Goal: Information Seeking & Learning: Check status

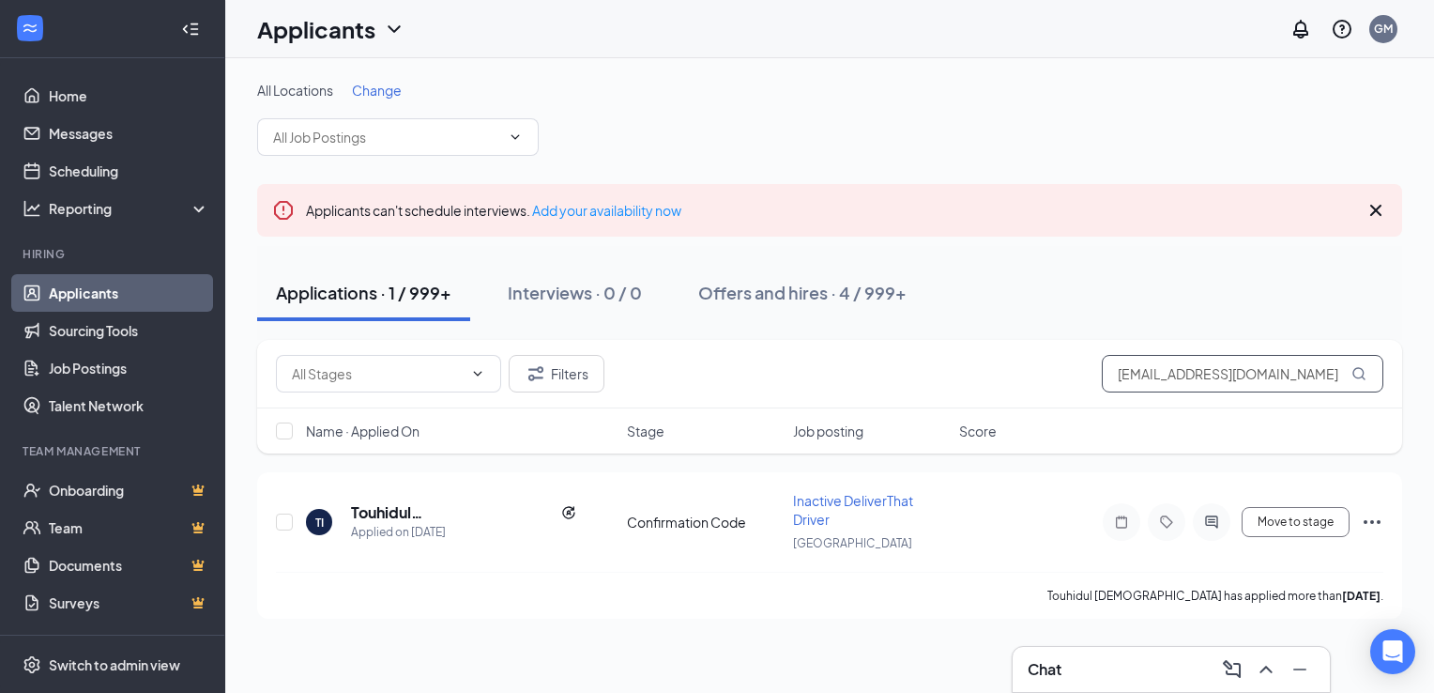
click at [1210, 374] on input "[EMAIL_ADDRESS][DOMAIN_NAME]" at bounding box center [1243, 374] width 282 height 38
paste input "[EMAIL_ADDRESS]"
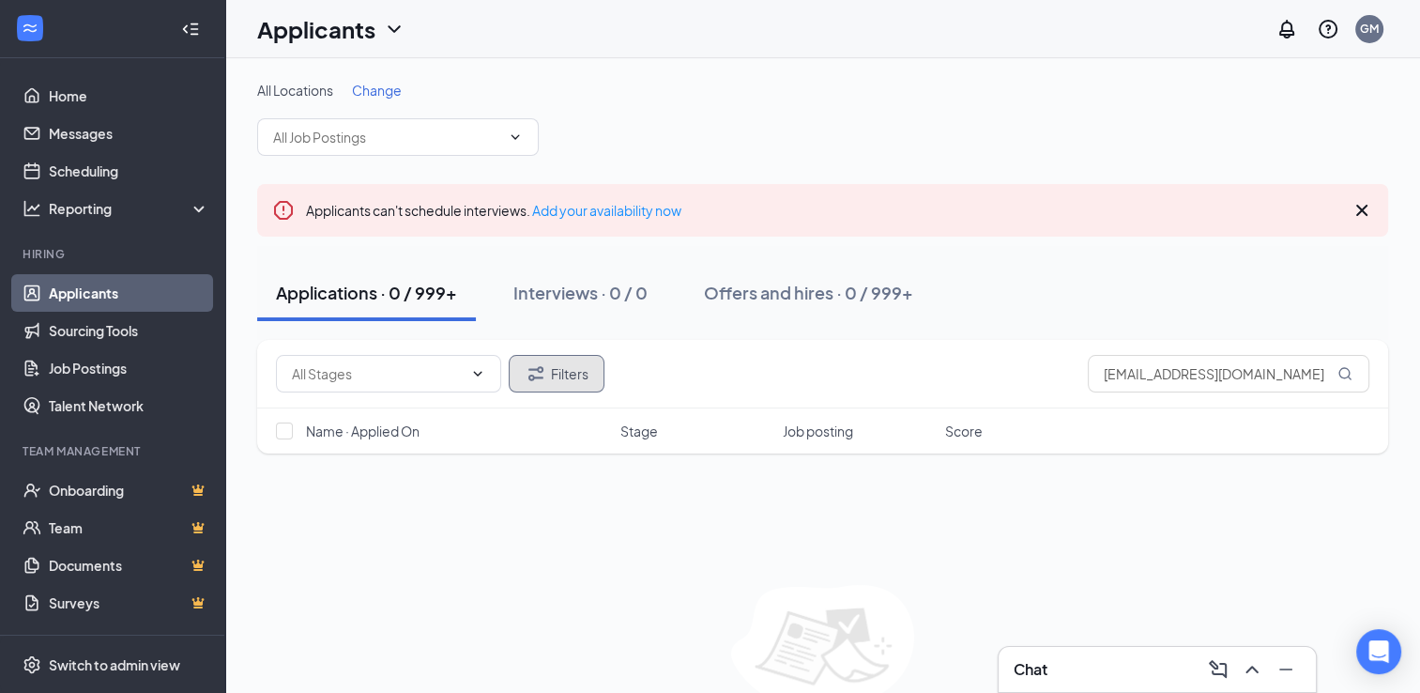
click at [560, 364] on button "Filters" at bounding box center [557, 374] width 96 height 38
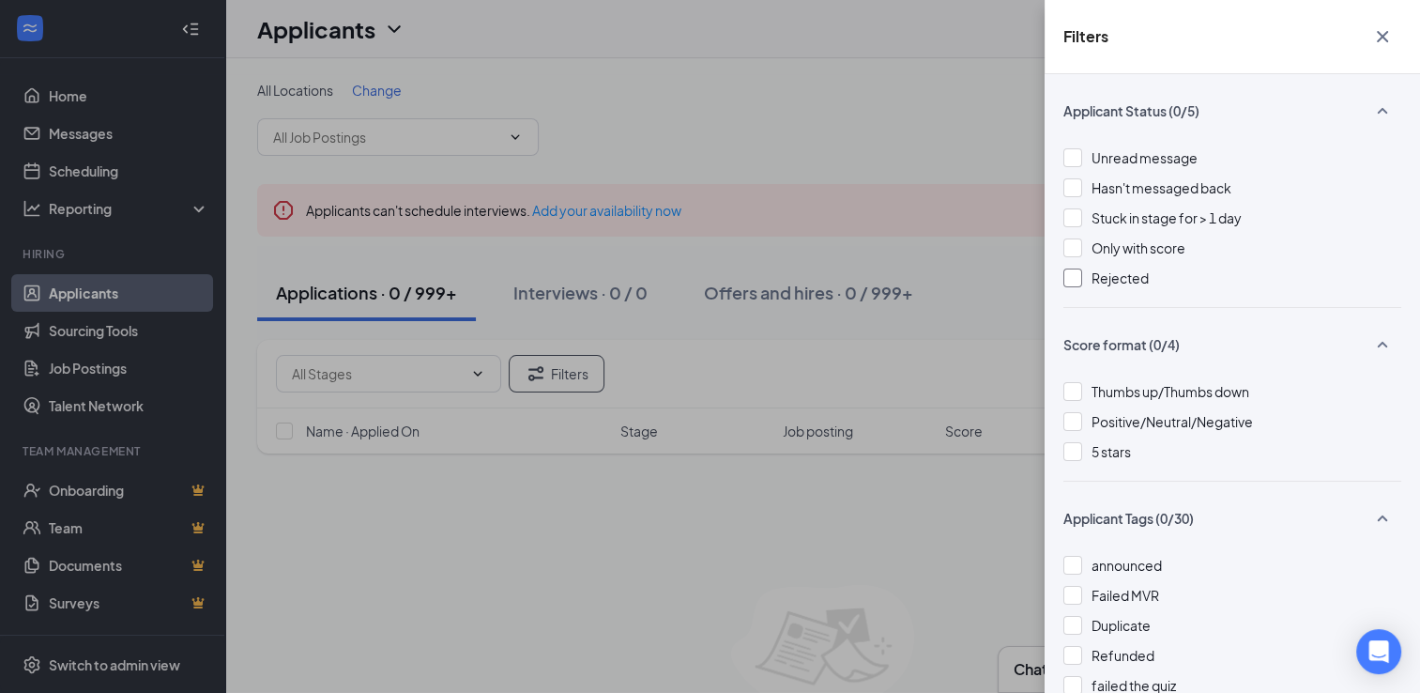
click at [1095, 280] on span "Rejected" at bounding box center [1120, 277] width 57 height 17
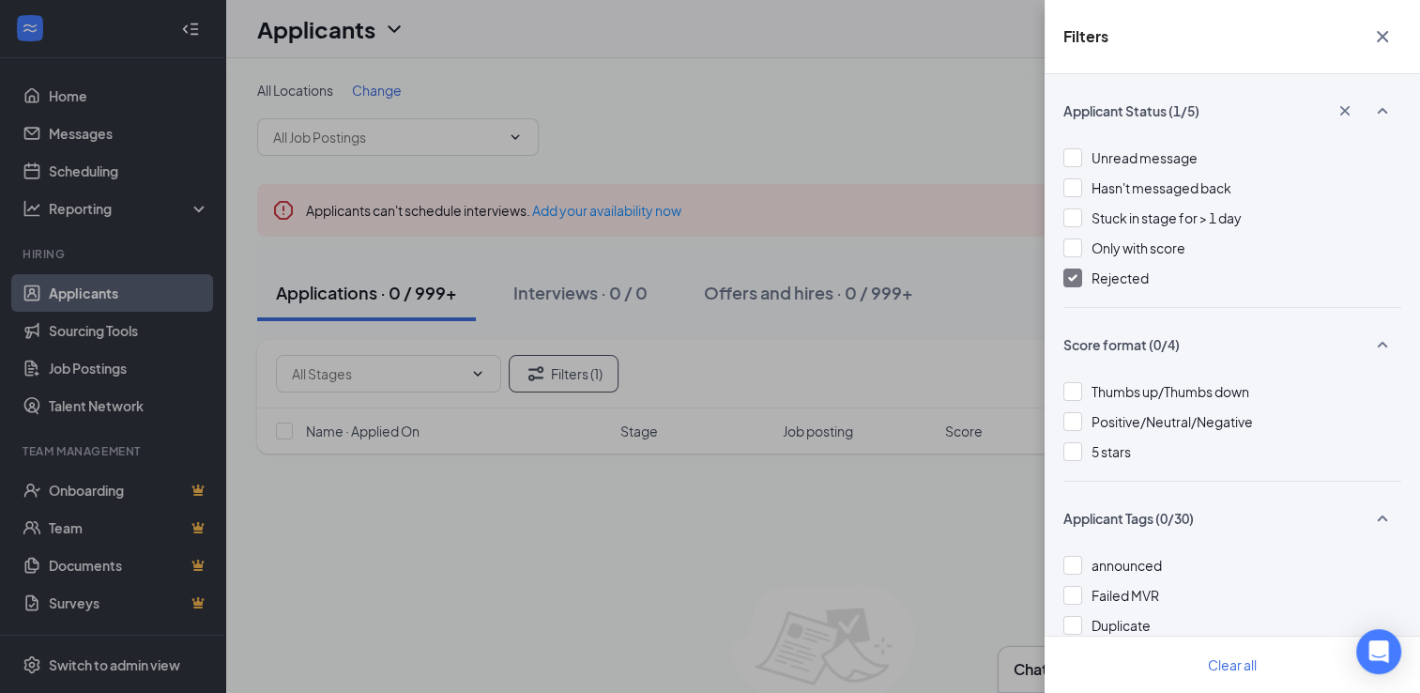
click at [1090, 280] on div "Rejected" at bounding box center [1233, 278] width 338 height 21
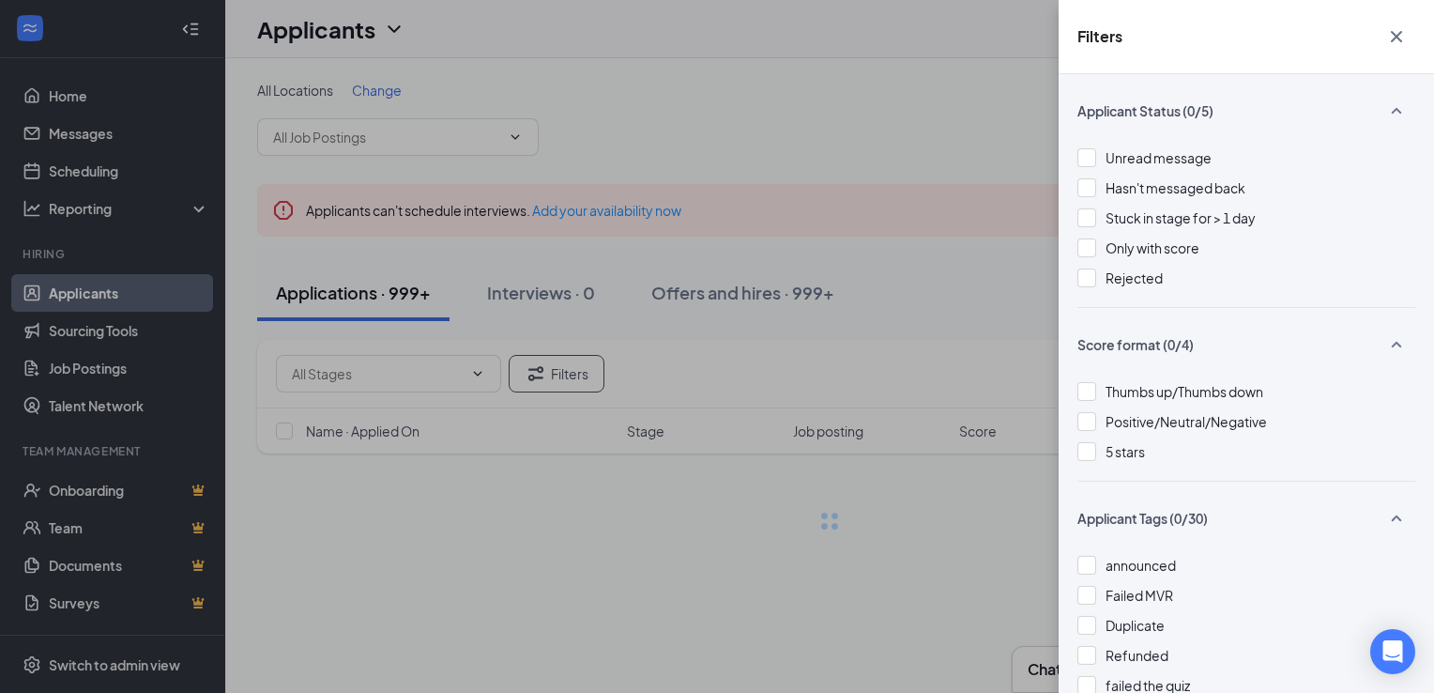
click at [1408, 36] on button "button" at bounding box center [1397, 37] width 38 height 36
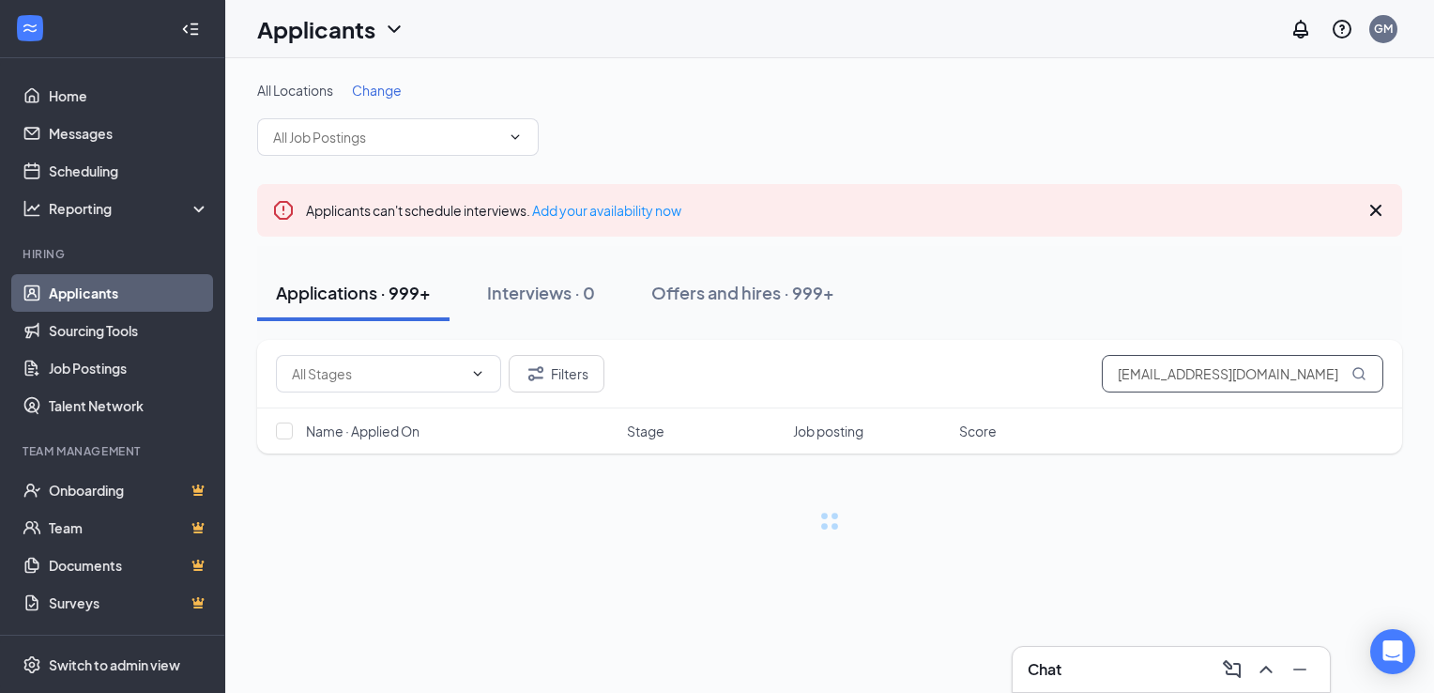
click at [1182, 373] on input "[EMAIL_ADDRESS][DOMAIN_NAME]" at bounding box center [1243, 374] width 282 height 38
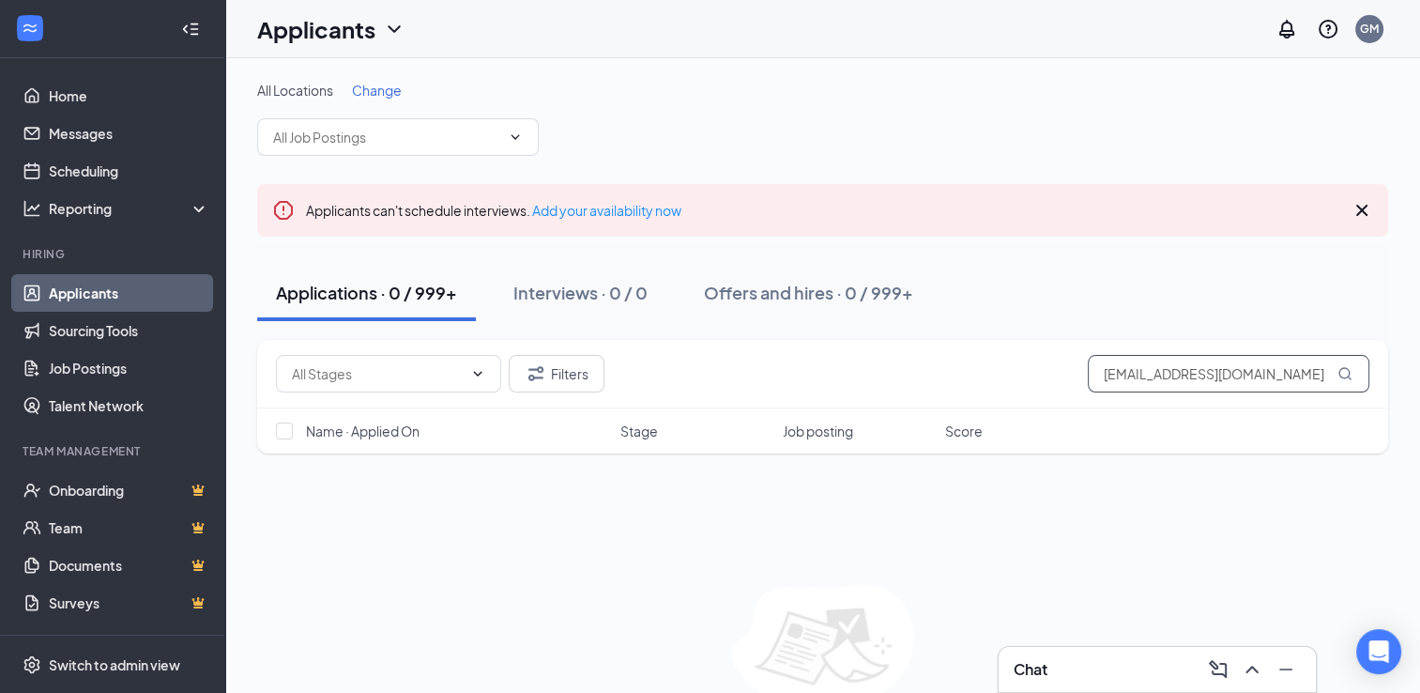
click at [1182, 373] on input "[EMAIL_ADDRESS][DOMAIN_NAME]" at bounding box center [1229, 374] width 282 height 38
paste input "app.ed88"
click at [547, 373] on button "Filters" at bounding box center [557, 374] width 96 height 38
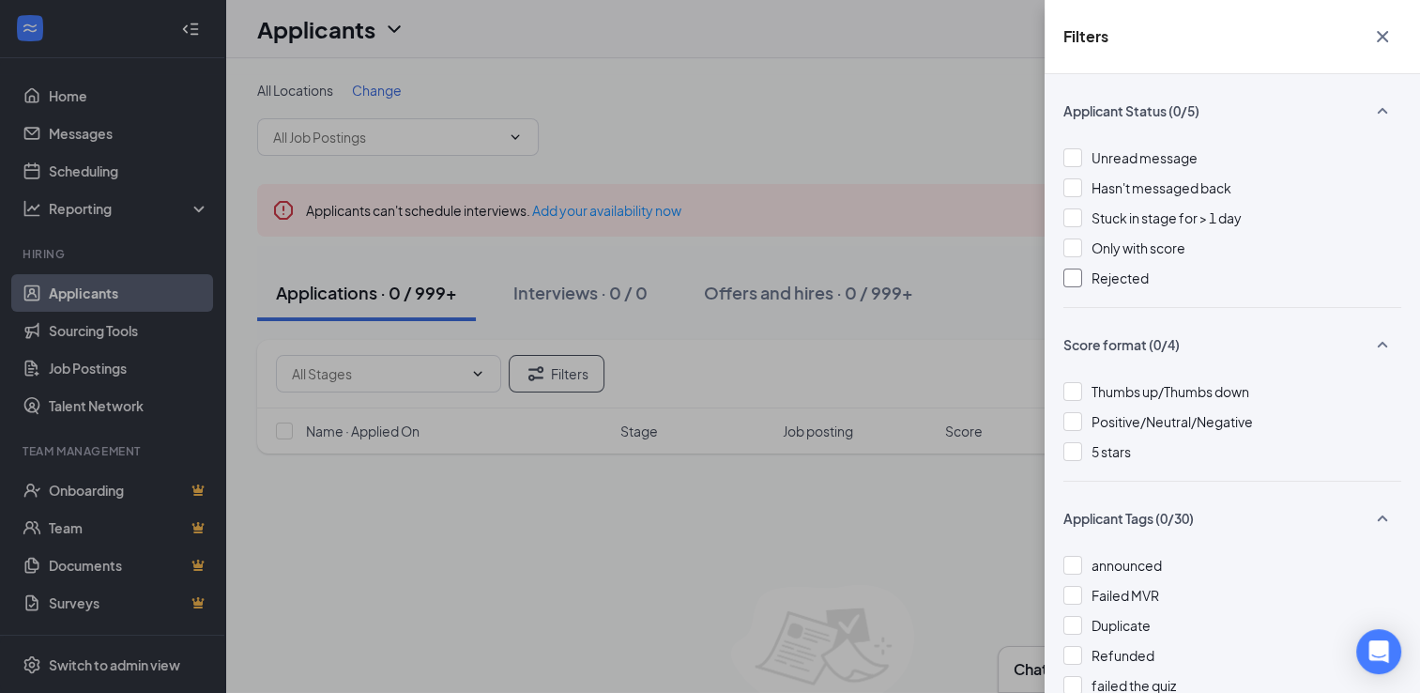
click at [1092, 277] on span "Rejected" at bounding box center [1120, 277] width 57 height 17
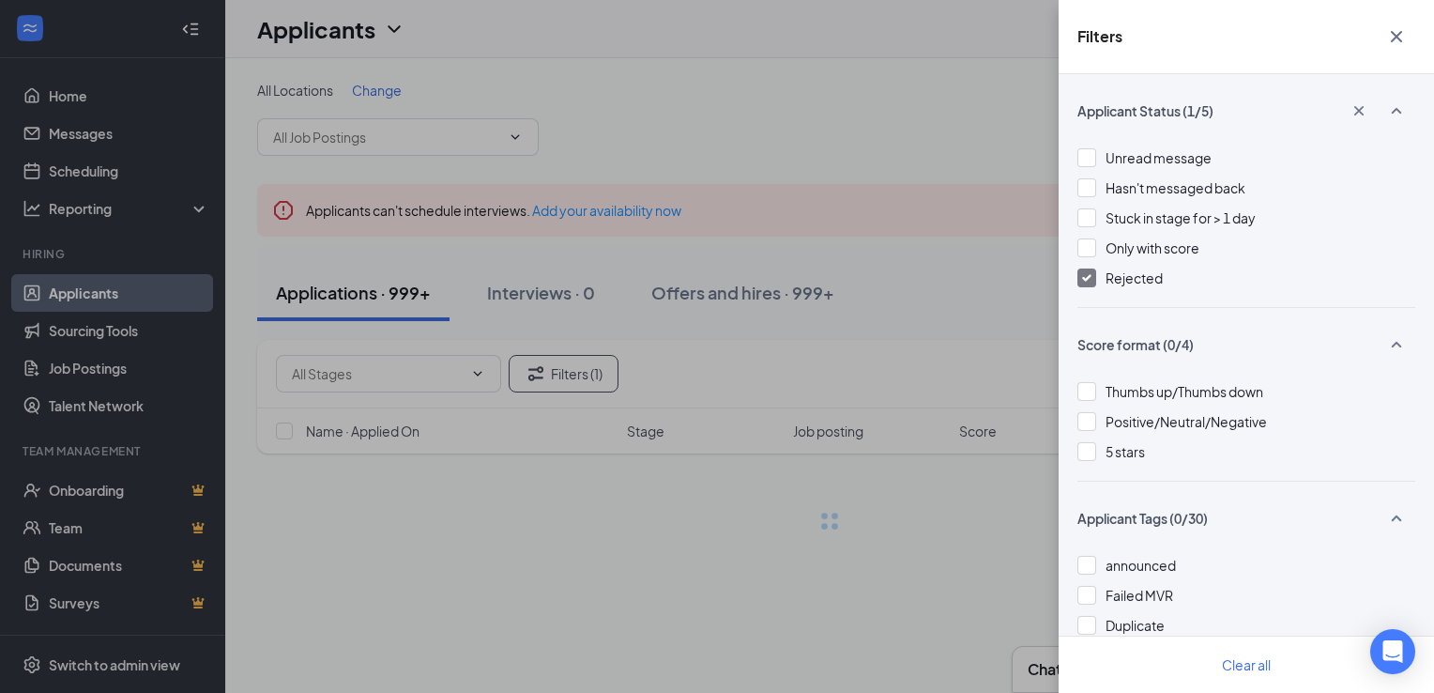
click at [756, 267] on div "Filters Applicant Status (1/5) Unread message Hasn't messaged back Stuck in sta…" at bounding box center [717, 346] width 1434 height 693
click at [955, 244] on div "Filters Applicant Status (1/5) Unread message Hasn't messaged back Stuck in sta…" at bounding box center [717, 346] width 1434 height 693
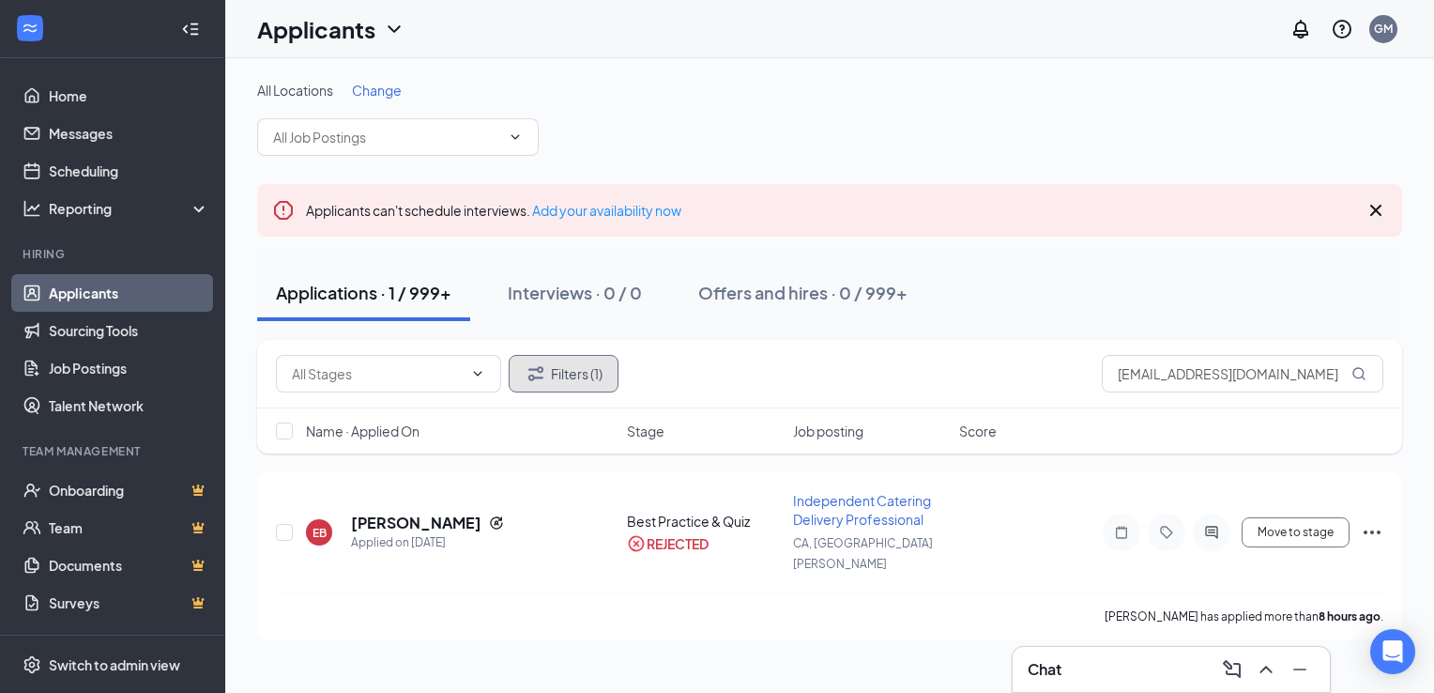
click at [604, 375] on button "Filters (1)" at bounding box center [564, 374] width 110 height 38
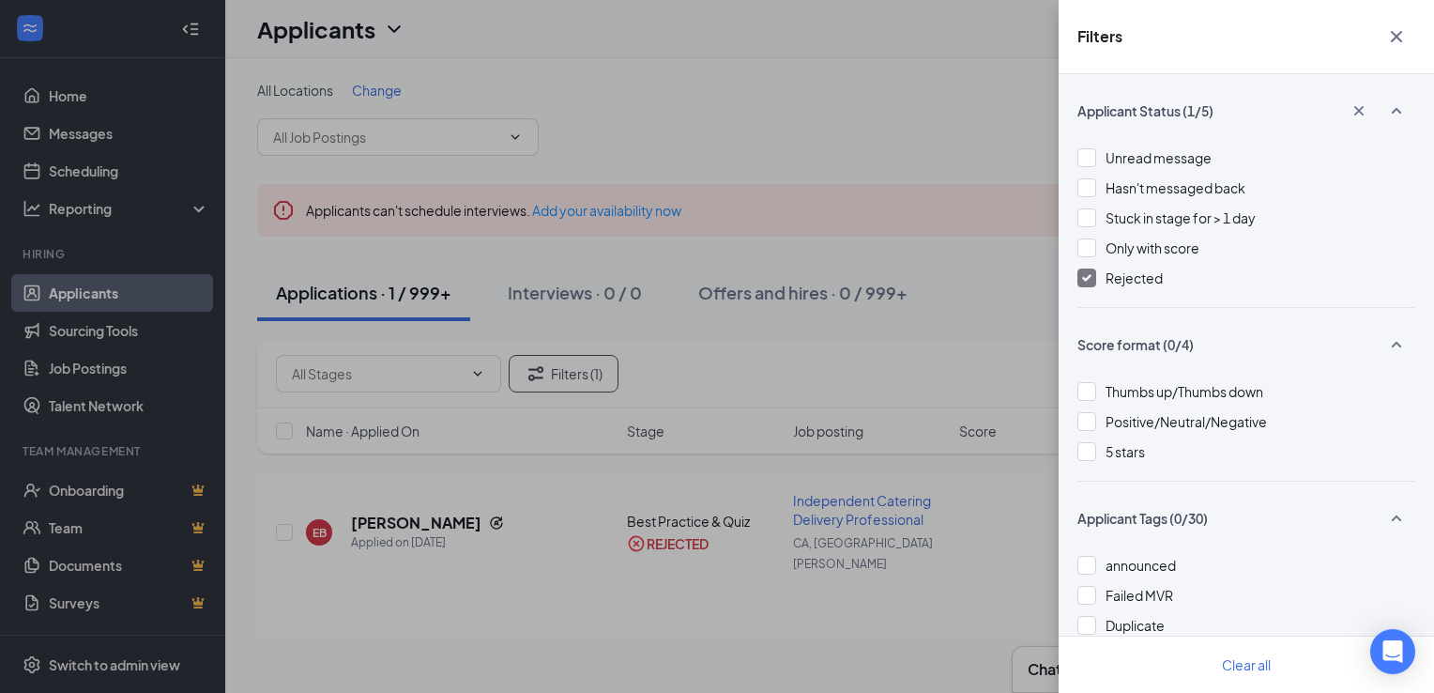
click at [1098, 273] on div "Rejected" at bounding box center [1247, 278] width 338 height 21
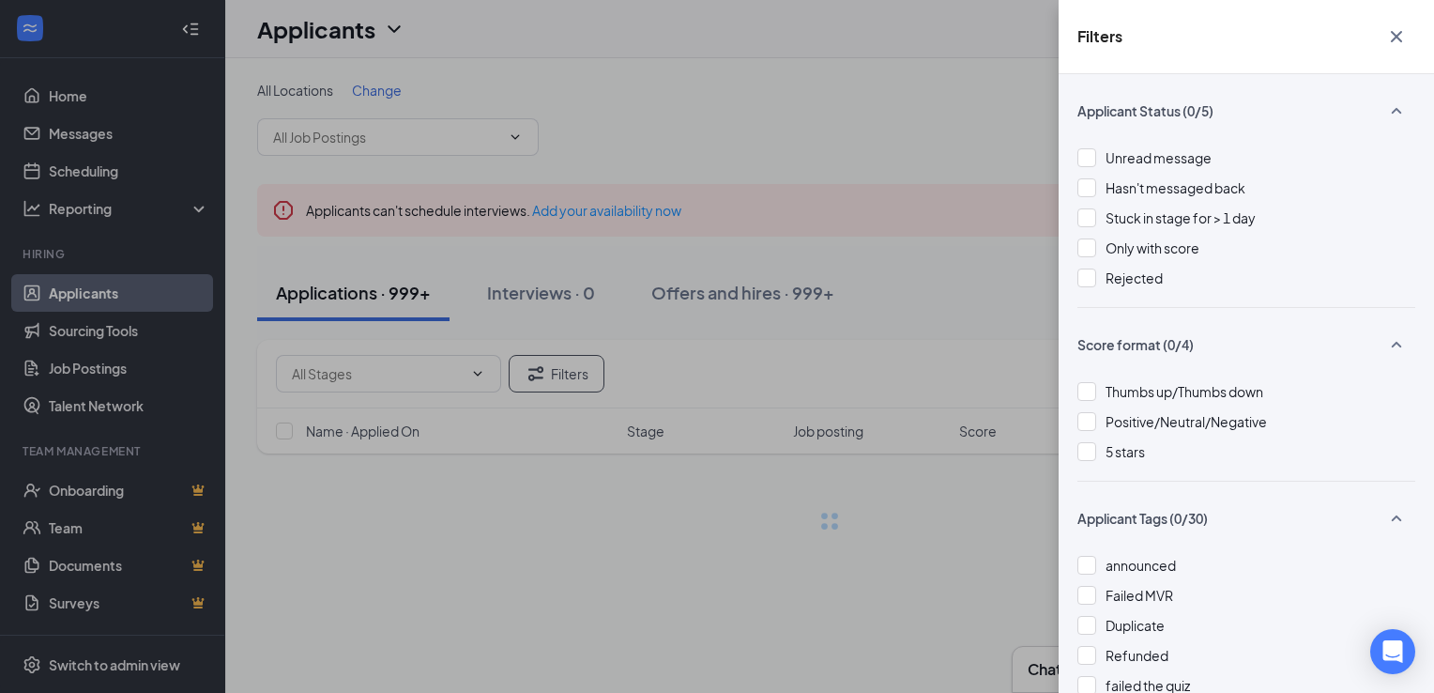
click at [950, 206] on div "Filters Applicant Status (0/5) Unread message Hasn't messaged back Stuck in sta…" at bounding box center [717, 346] width 1434 height 693
click at [1400, 32] on icon "Cross" at bounding box center [1397, 36] width 23 height 23
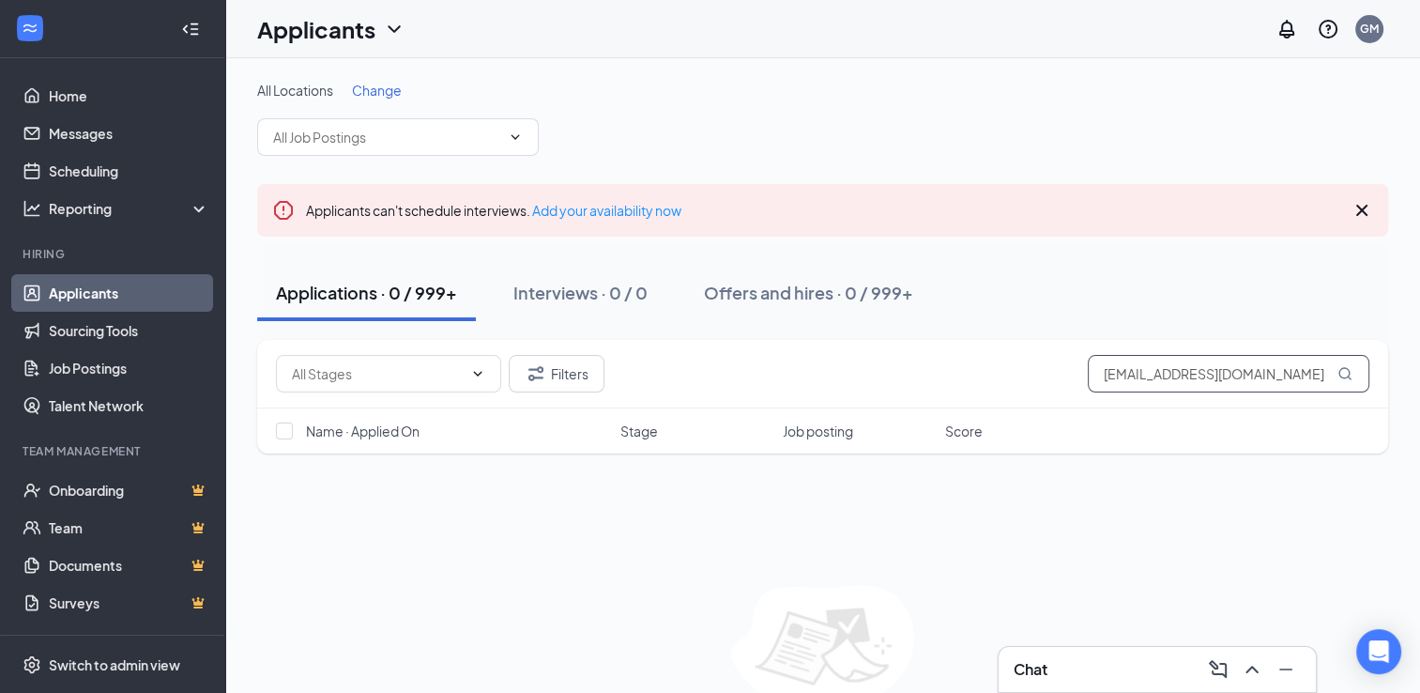
click at [1176, 355] on input "[EMAIL_ADDRESS][DOMAIN_NAME]" at bounding box center [1229, 374] width 282 height 38
click at [1176, 366] on input "[EMAIL_ADDRESS][DOMAIN_NAME]" at bounding box center [1229, 374] width 282 height 38
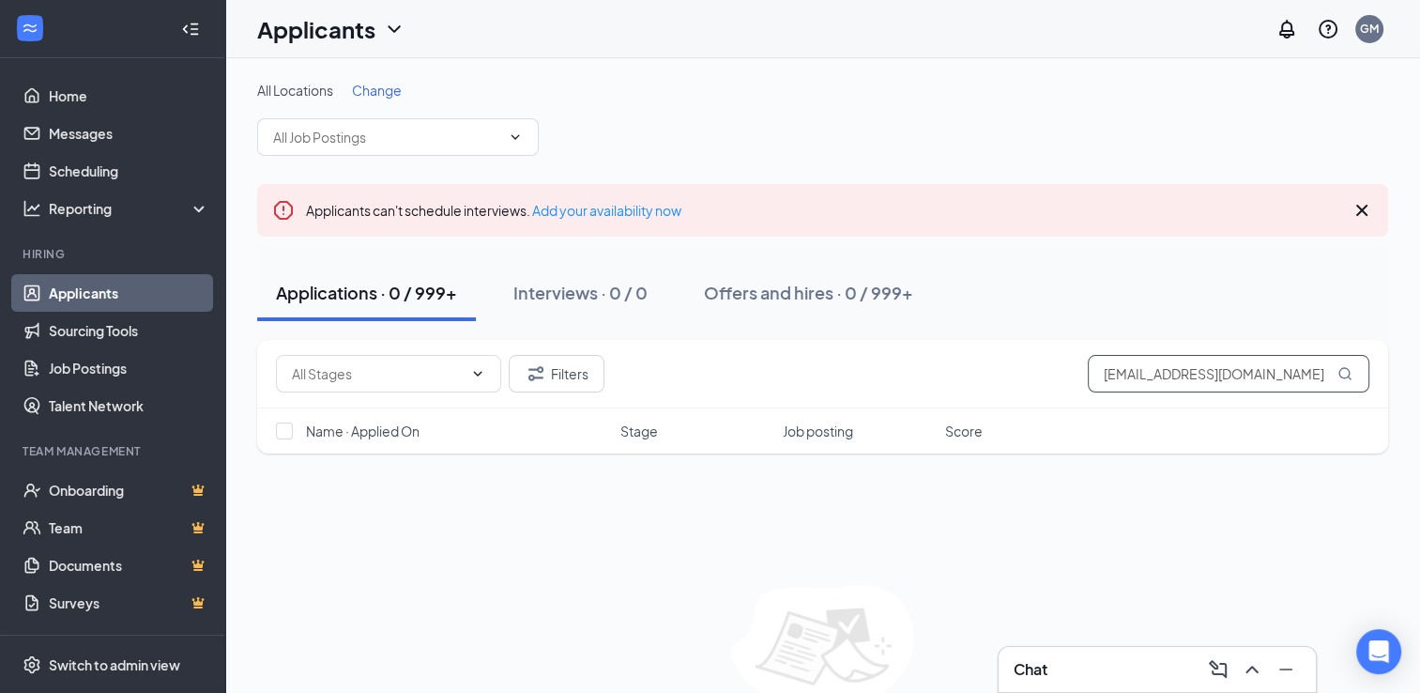
paste input "[EMAIL_ADDRESS][DOMAIN_NAME]"
type input "[EMAIL_ADDRESS][DOMAIN_NAME]"
click at [747, 295] on div "Offers and hires · 1 / 999+" at bounding box center [806, 292] width 204 height 23
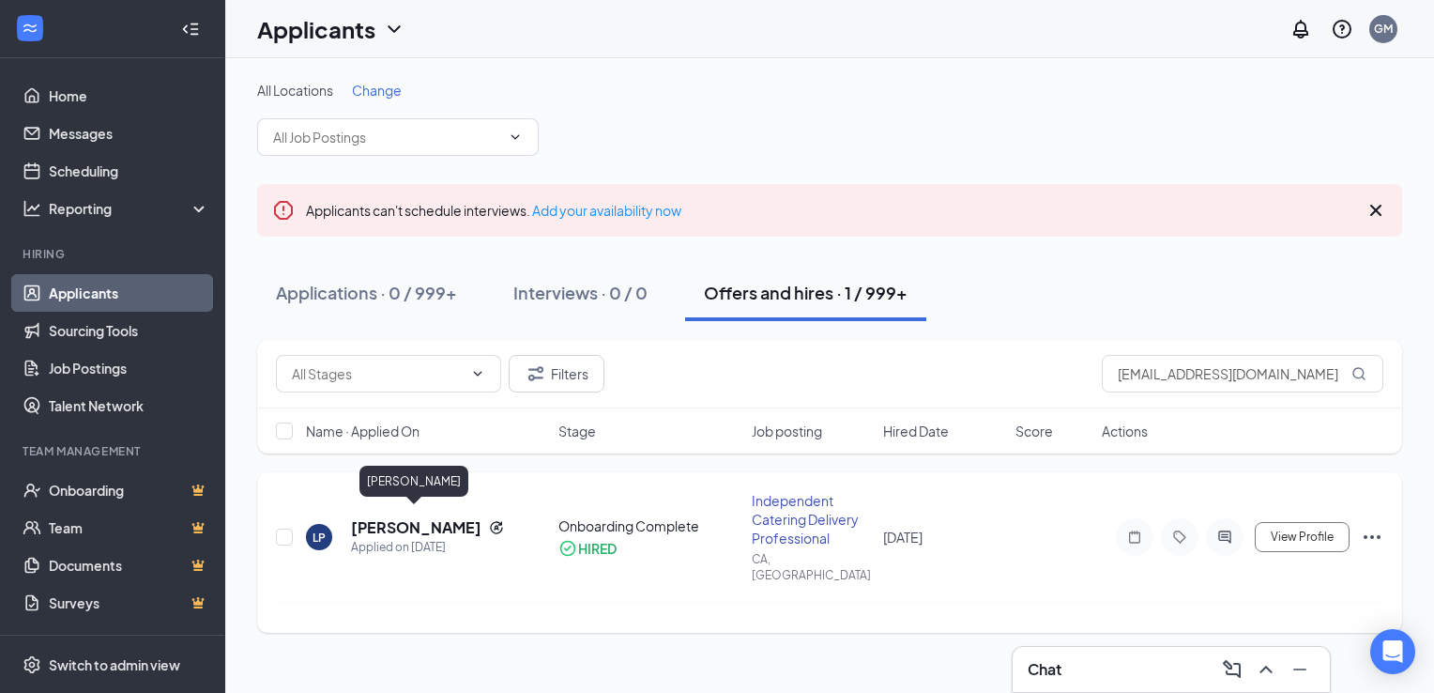
click at [443, 520] on h5 "[PERSON_NAME]" at bounding box center [416, 527] width 130 height 21
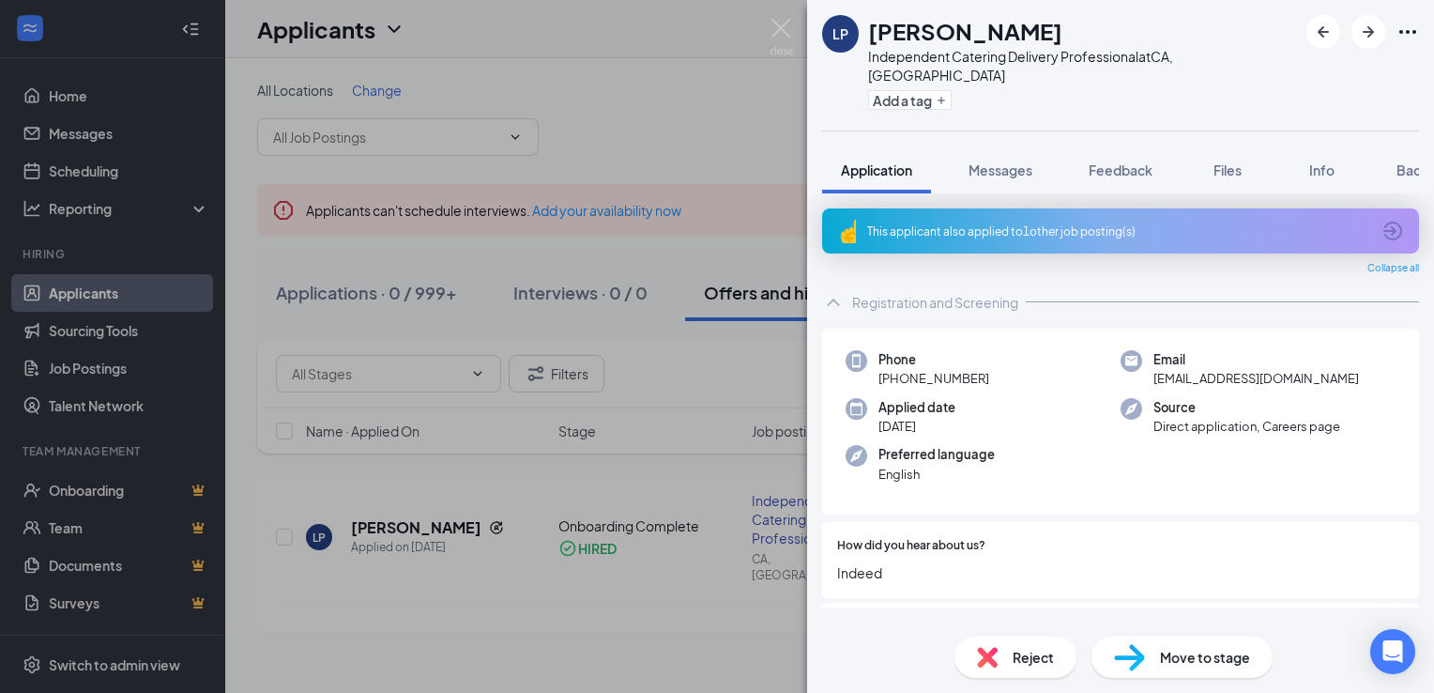
click at [1425, 146] on div "Application Messages Feedback Files Info Background" at bounding box center [1120, 169] width 627 height 47
click at [1408, 161] on span "Background" at bounding box center [1435, 169] width 77 height 17
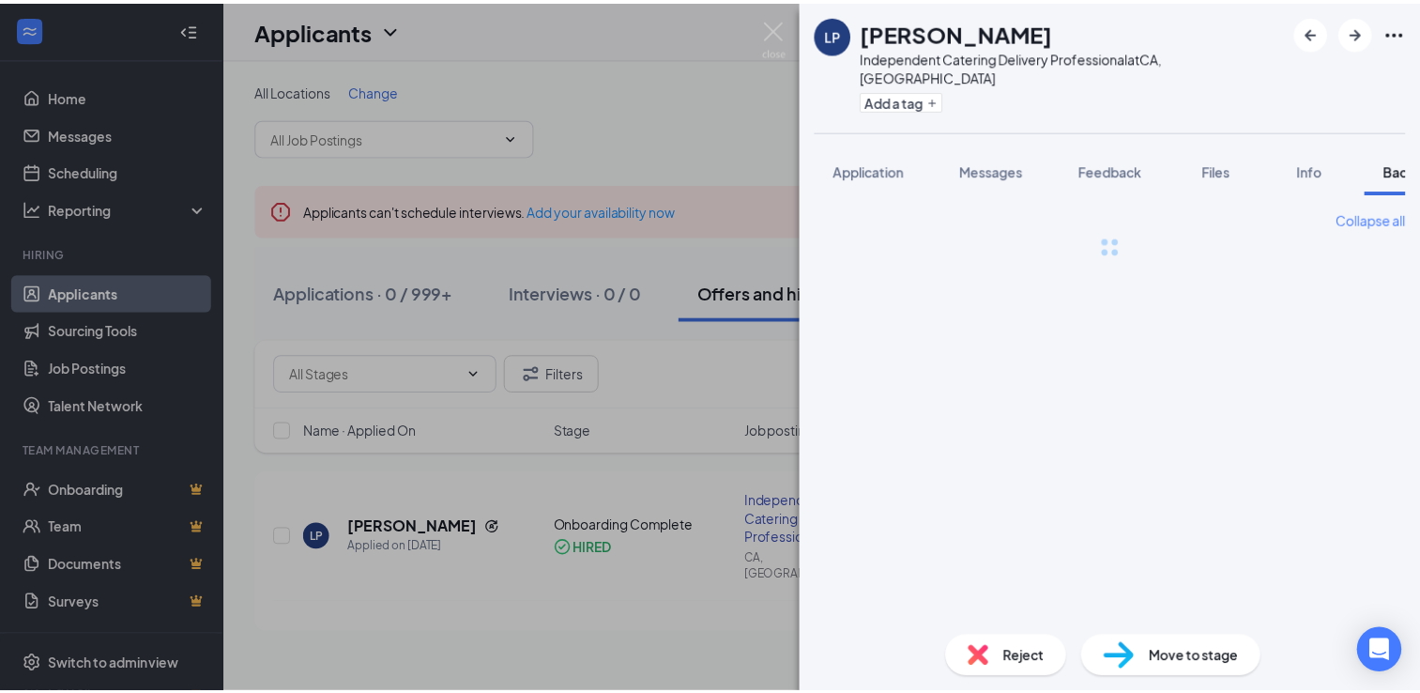
scroll to position [0, 76]
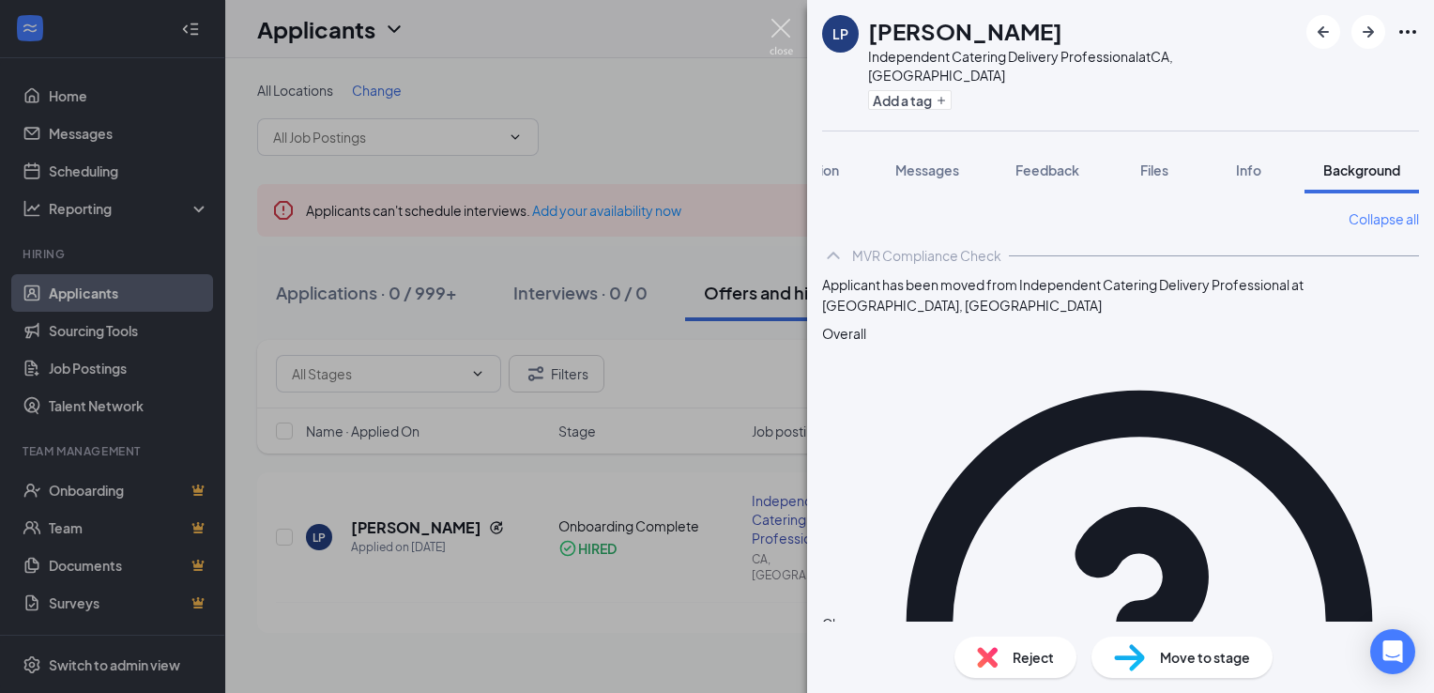
click at [787, 42] on img at bounding box center [781, 37] width 23 height 37
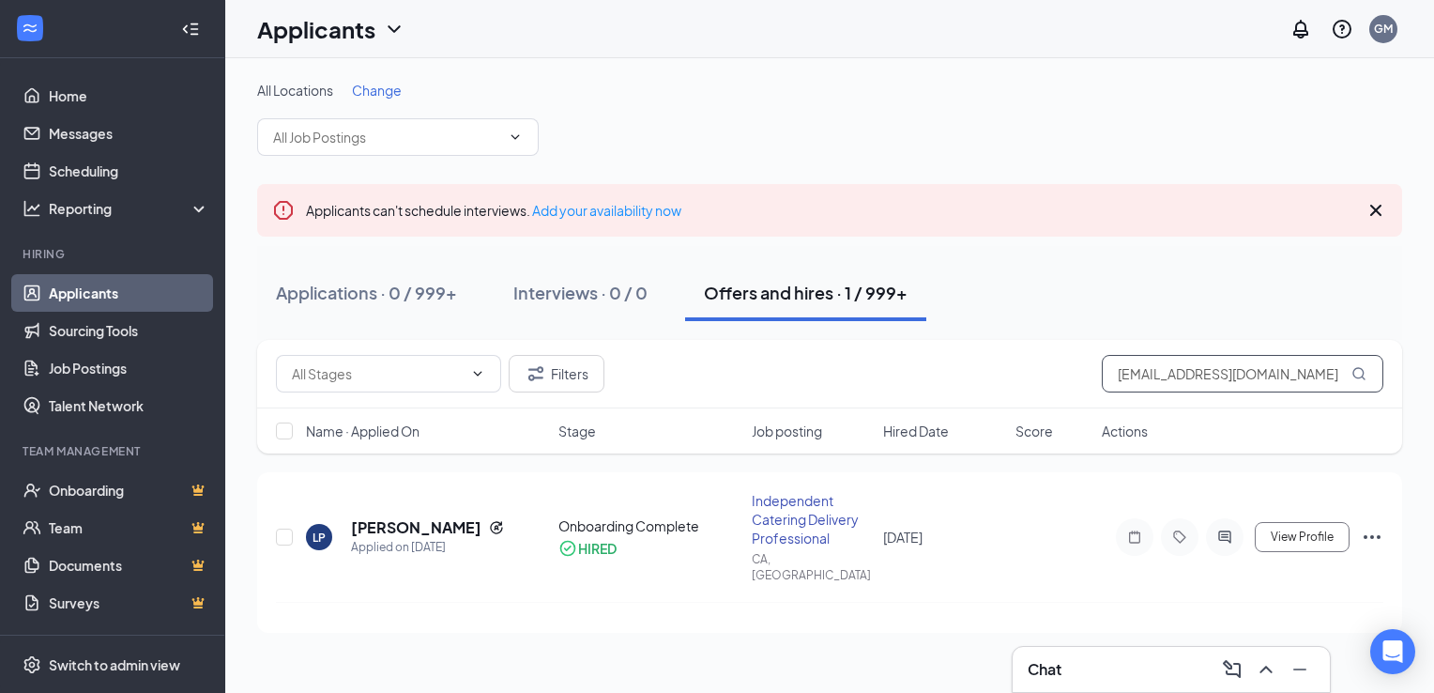
click at [1154, 365] on input "[EMAIL_ADDRESS][DOMAIN_NAME]" at bounding box center [1243, 374] width 282 height 38
click at [1156, 364] on input "[EMAIL_ADDRESS][DOMAIN_NAME]" at bounding box center [1243, 374] width 282 height 38
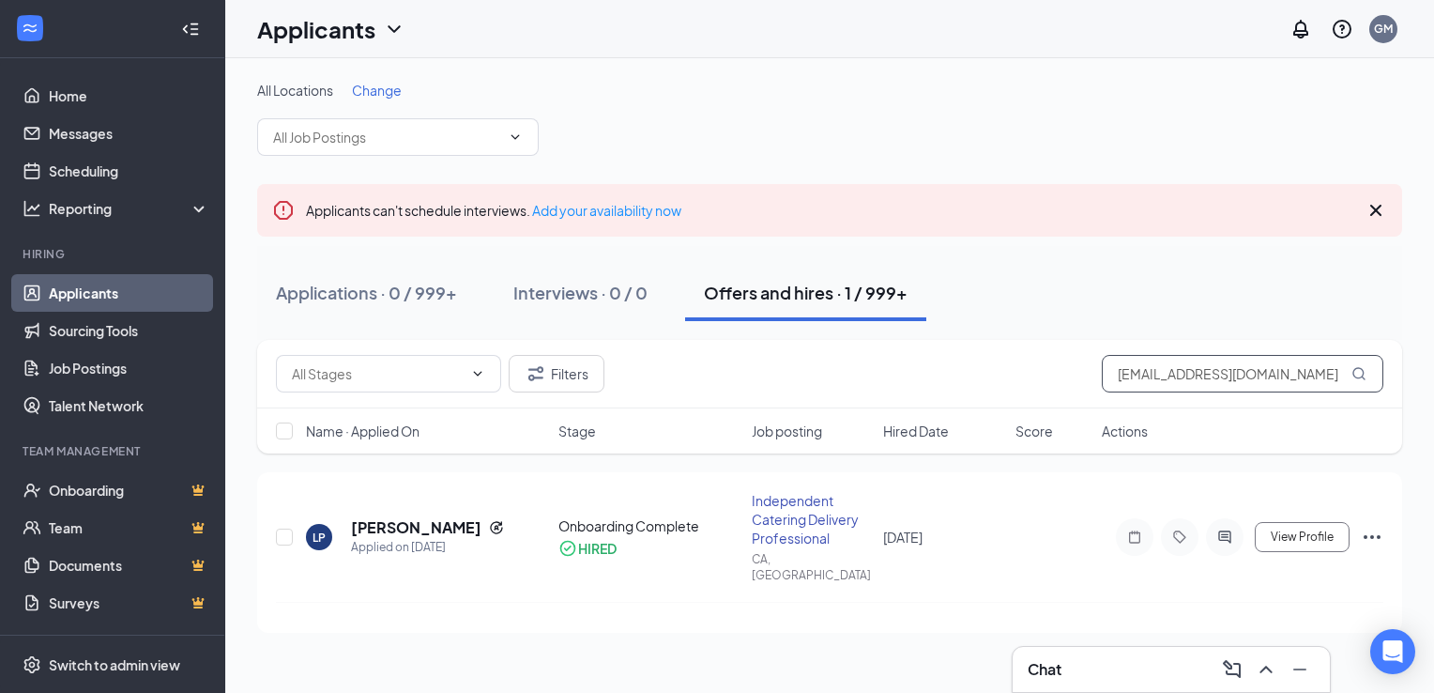
click at [1156, 364] on input "[EMAIL_ADDRESS][DOMAIN_NAME]" at bounding box center [1243, 374] width 282 height 38
paste input "[EMAIL_ADDRESS][DOMAIN_NAME]"
type input "[EMAIL_ADDRESS][DOMAIN_NAME]"
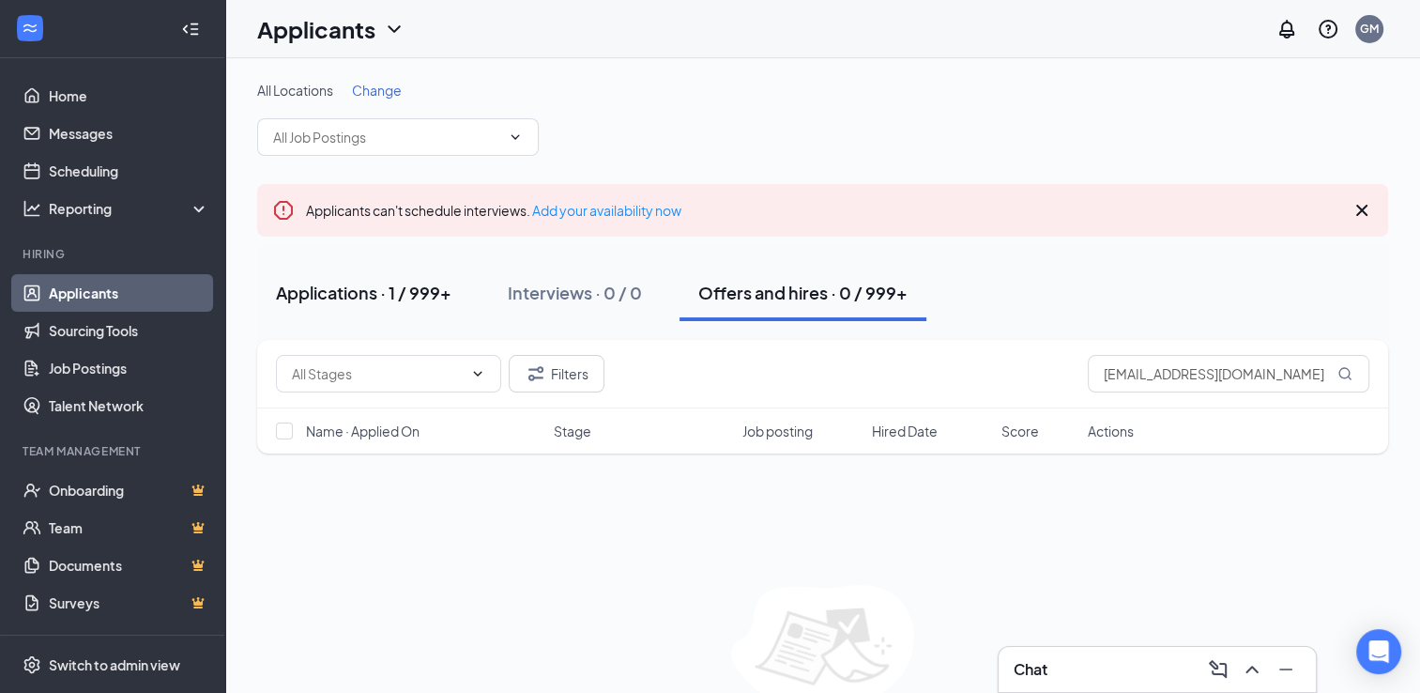
click at [345, 305] on button "Applications · 1 / 999+" at bounding box center [363, 293] width 213 height 56
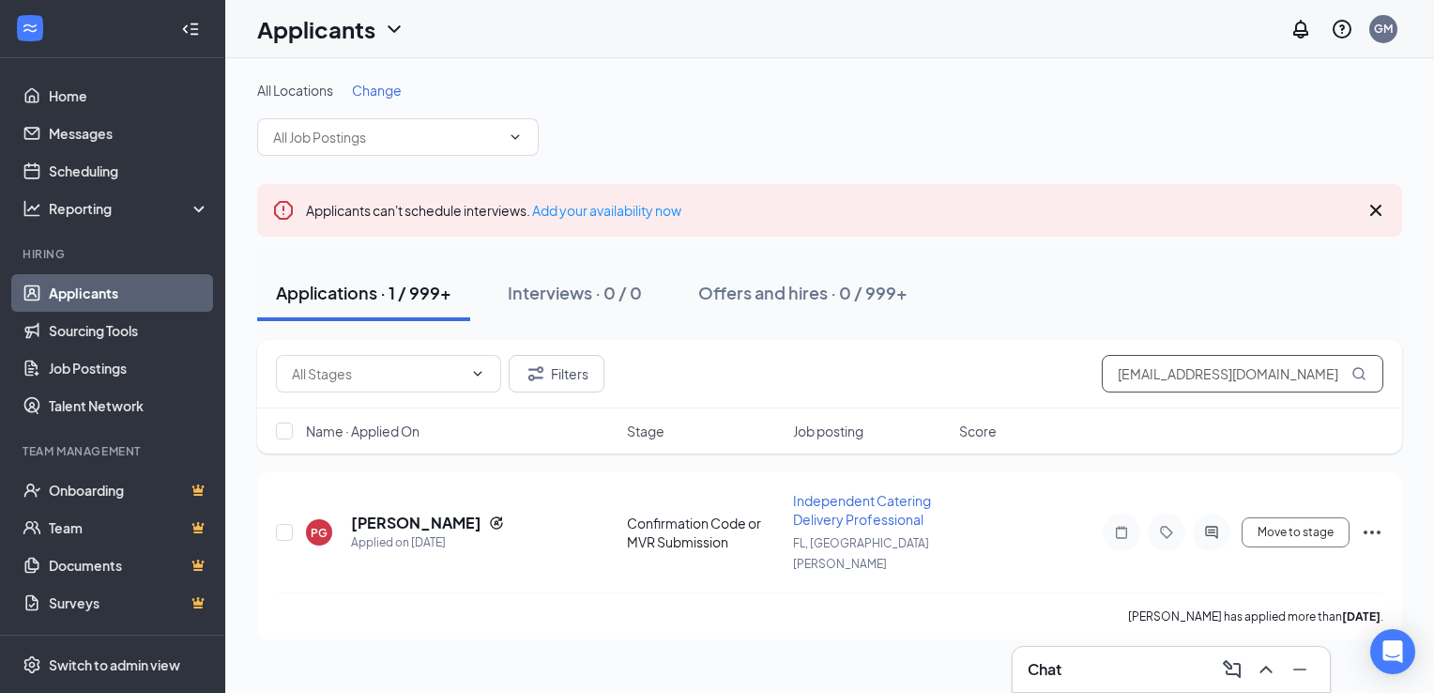
click at [1200, 370] on input "[EMAIL_ADDRESS][DOMAIN_NAME]" at bounding box center [1243, 374] width 282 height 38
paste input "olivermendieta@hot"
type input "[PERSON_NAME][EMAIL_ADDRESS][DOMAIN_NAME]"
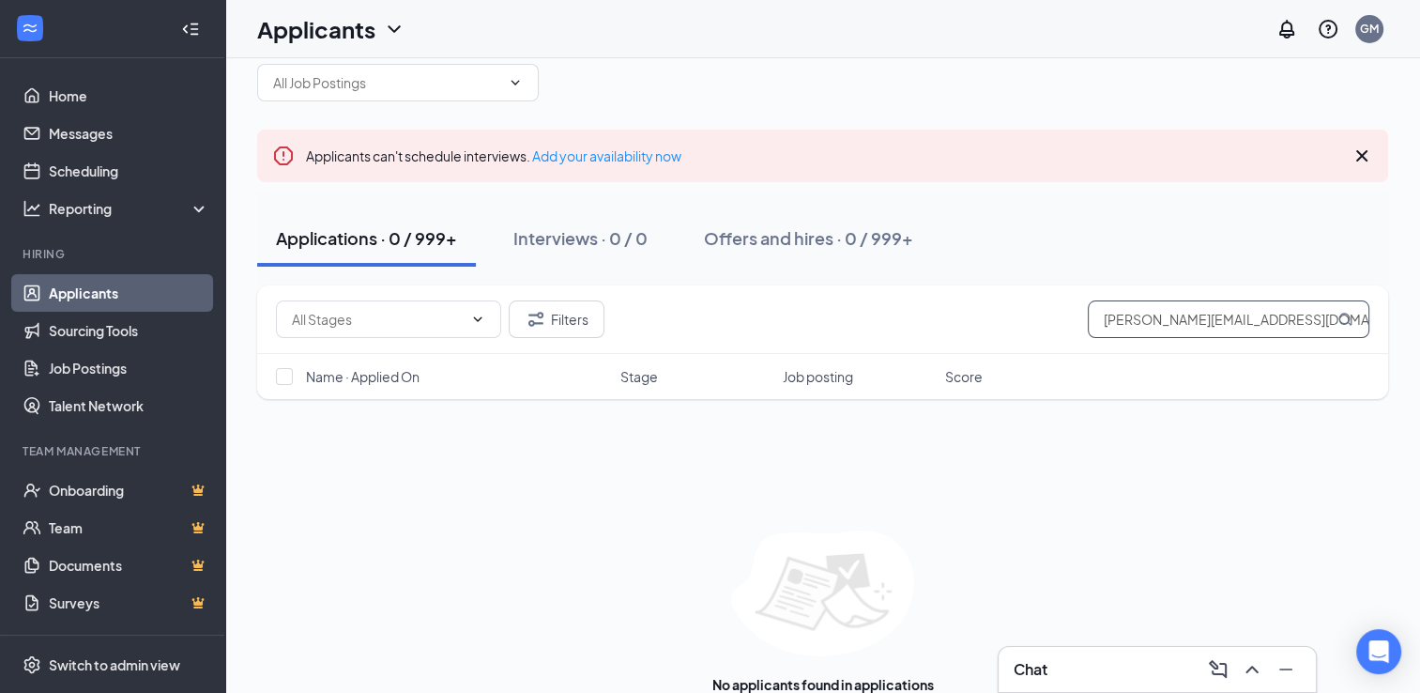
scroll to position [95, 0]
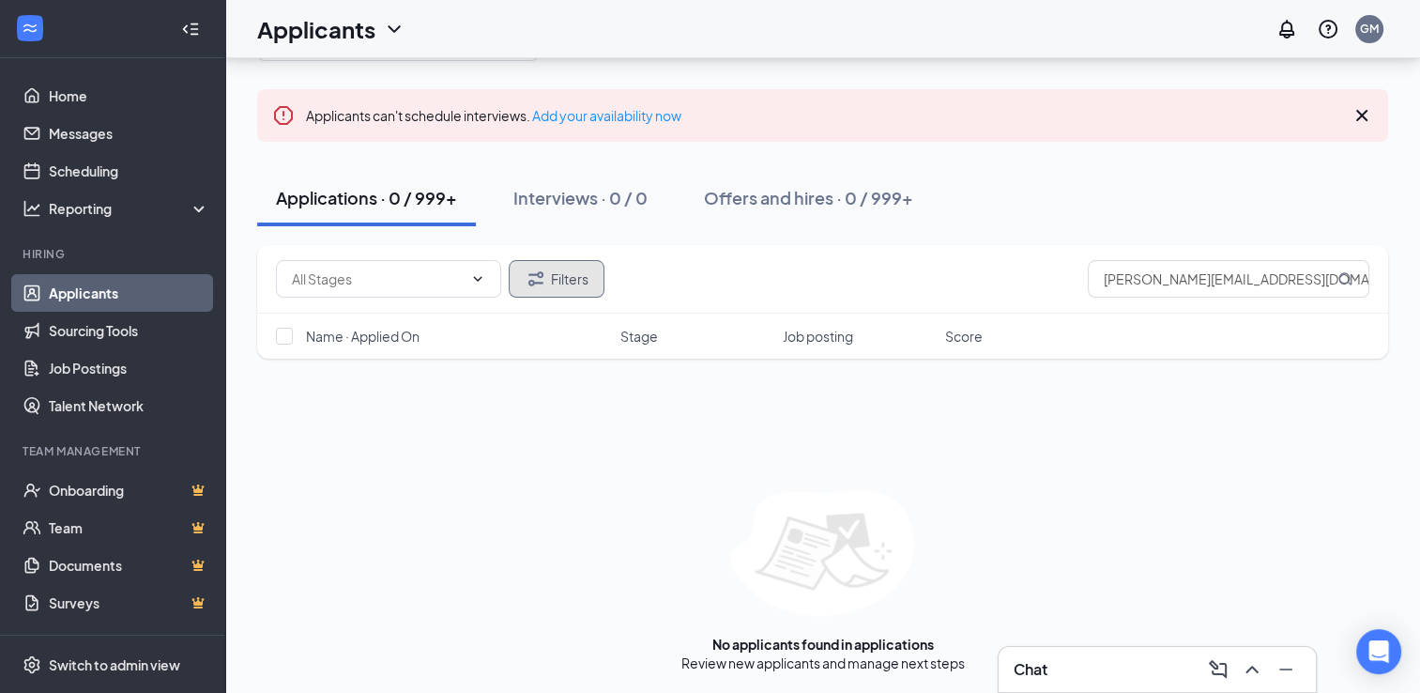
click at [576, 277] on button "Filters" at bounding box center [557, 279] width 96 height 38
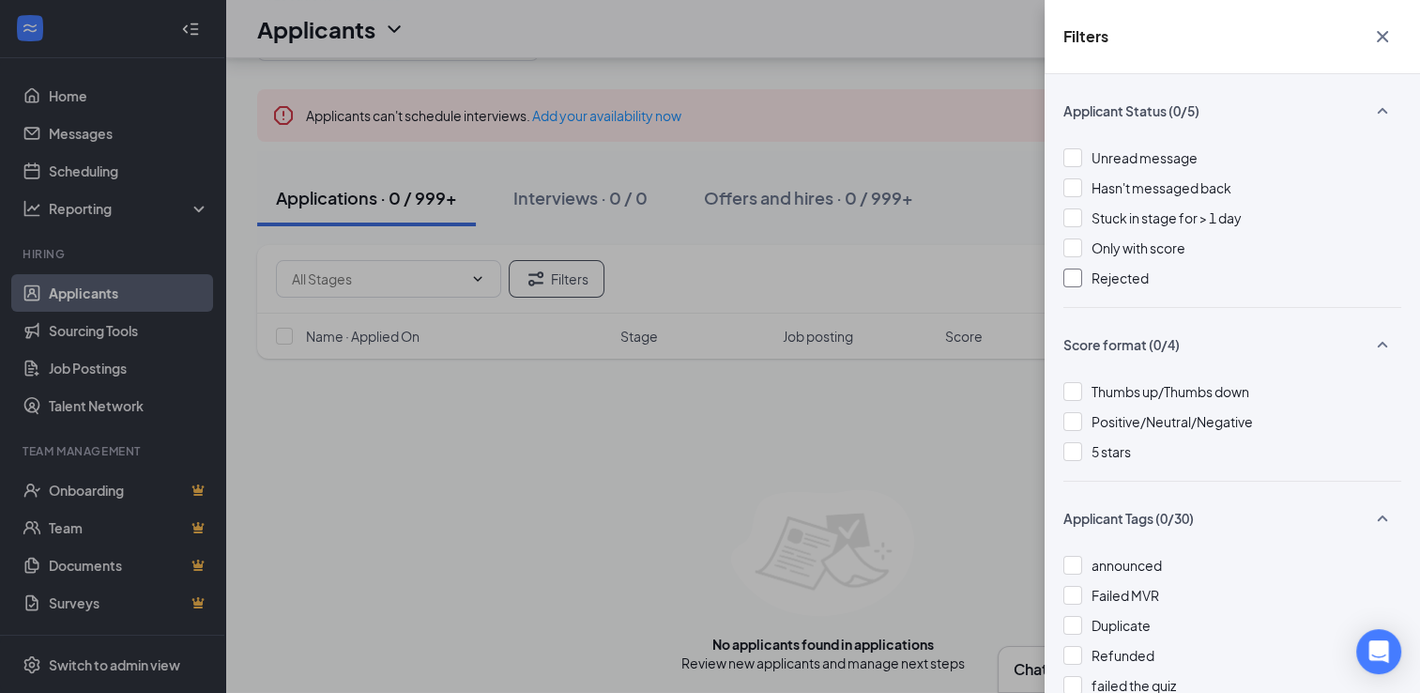
click at [1106, 283] on span "Rejected" at bounding box center [1120, 277] width 57 height 17
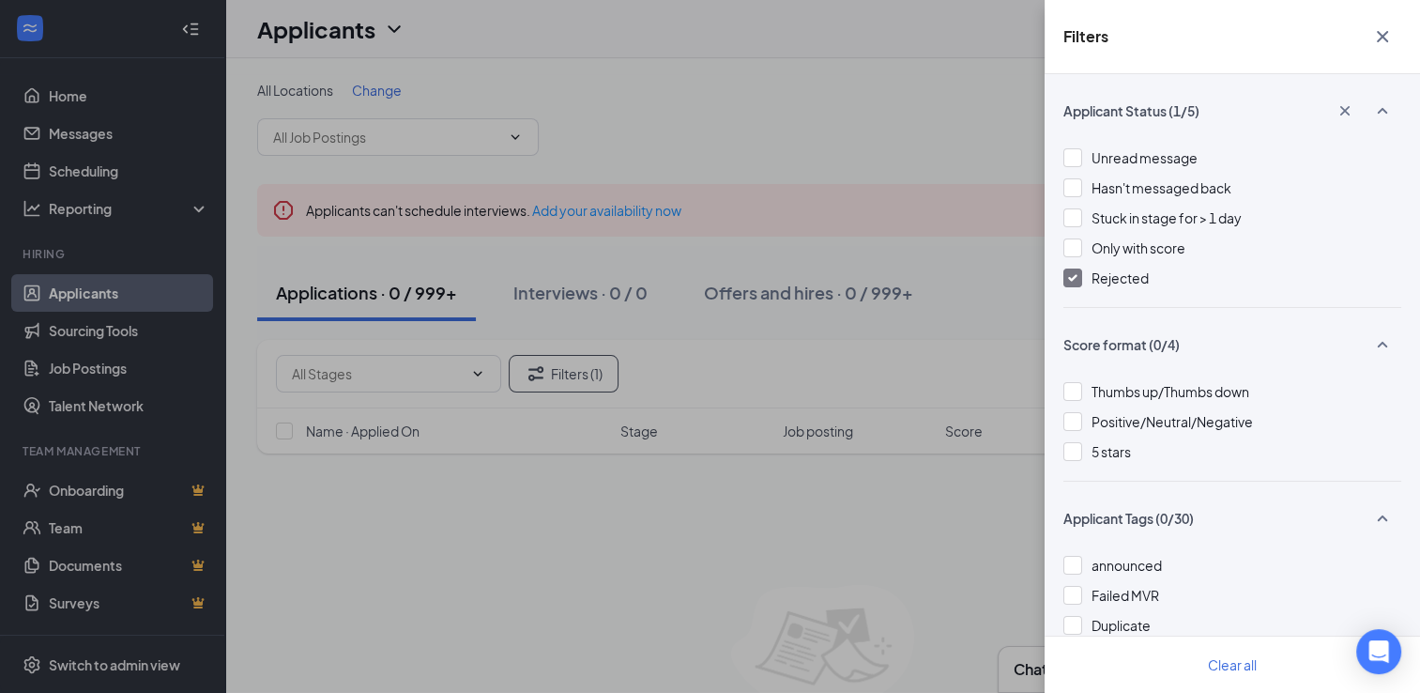
click at [905, 88] on div "Filters Applicant Status (1/5) Unread message Hasn't messaged back Stuck in sta…" at bounding box center [710, 346] width 1420 height 693
click at [543, 116] on div "Filters Applicant Status (1/5) Unread message Hasn't messaged back Stuck in sta…" at bounding box center [710, 346] width 1420 height 693
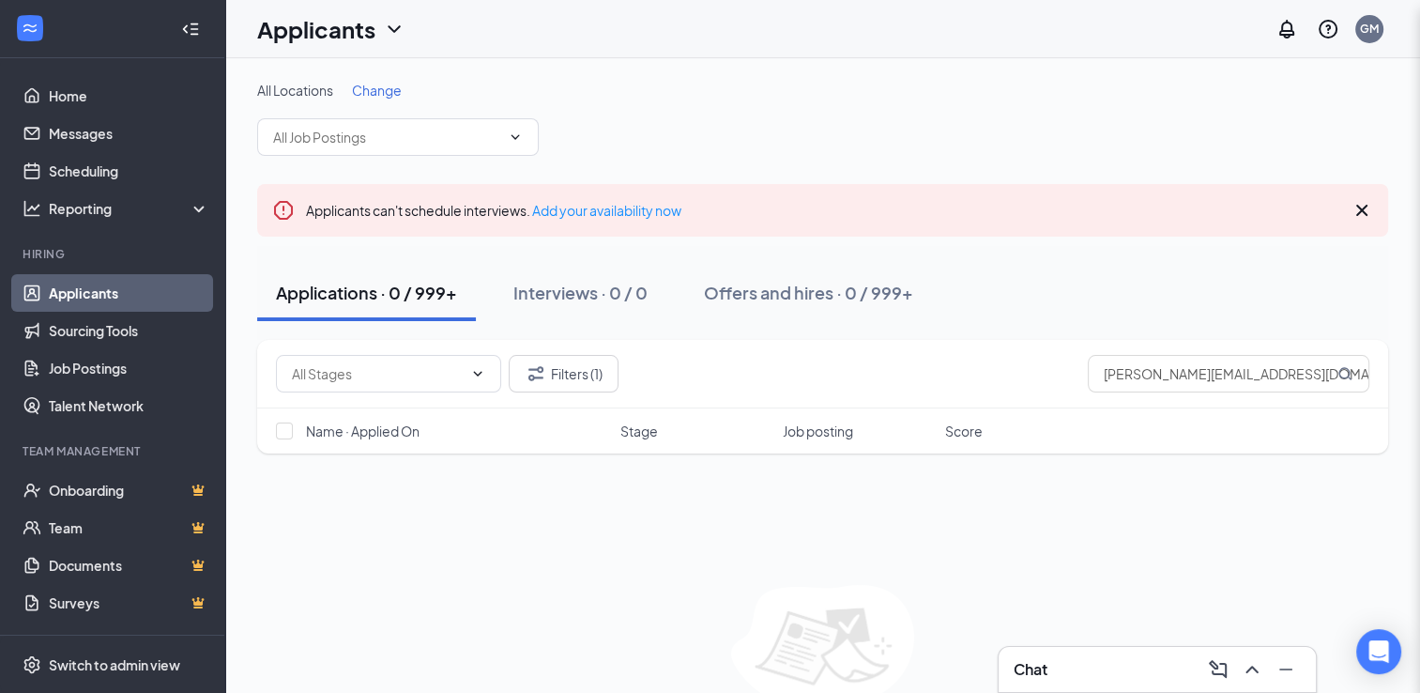
click at [559, 106] on div "Filters Applicant Status (1/5) Unread message Hasn't messaged back Stuck in sta…" at bounding box center [710, 346] width 1420 height 693
click at [312, 17] on h1 "Applicants" at bounding box center [316, 29] width 118 height 32
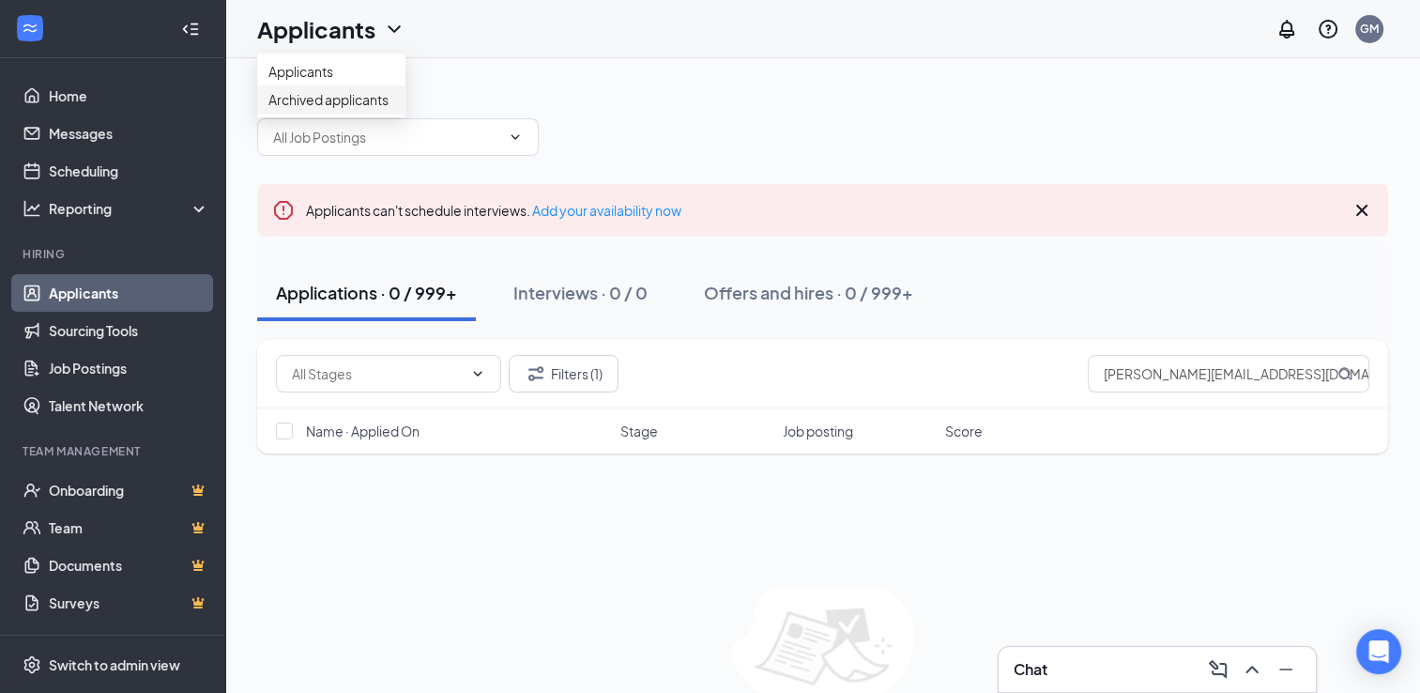
click at [394, 109] on link "Archived applicants" at bounding box center [331, 99] width 126 height 19
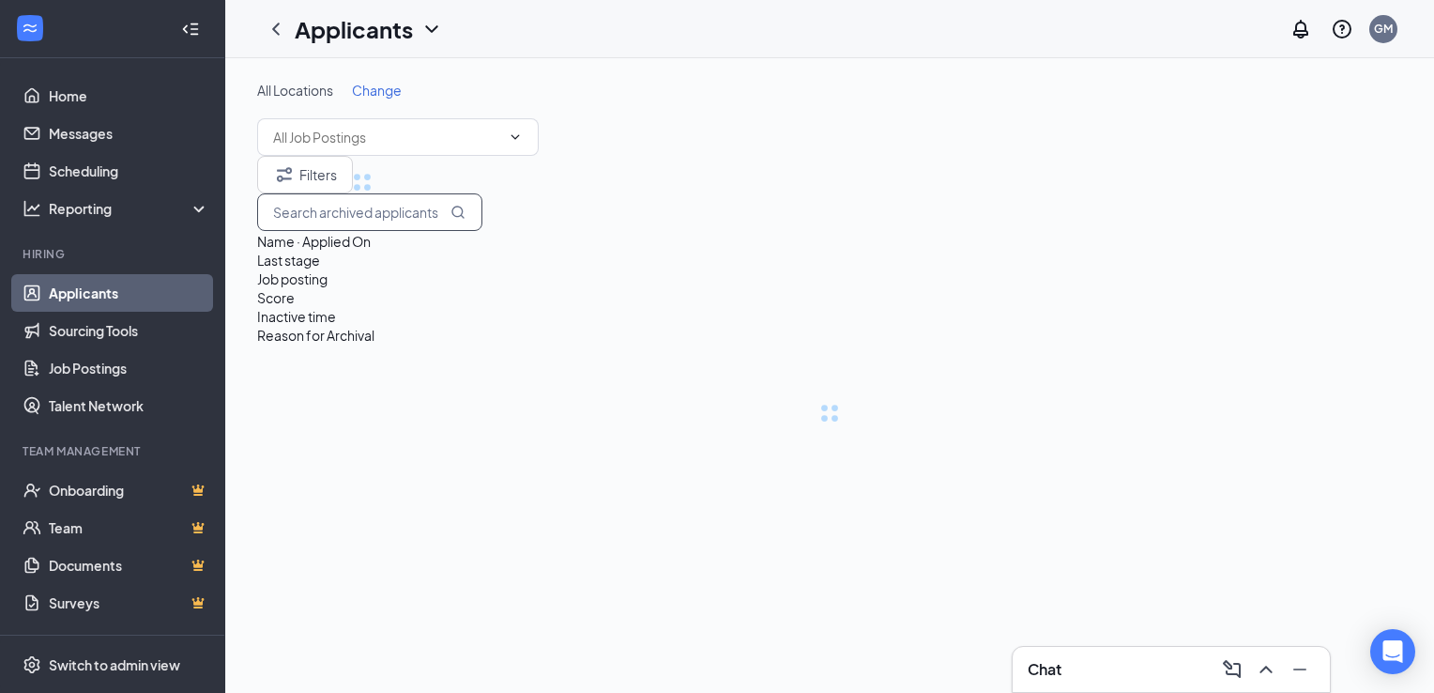
click at [482, 220] on input "text" at bounding box center [369, 212] width 225 height 38
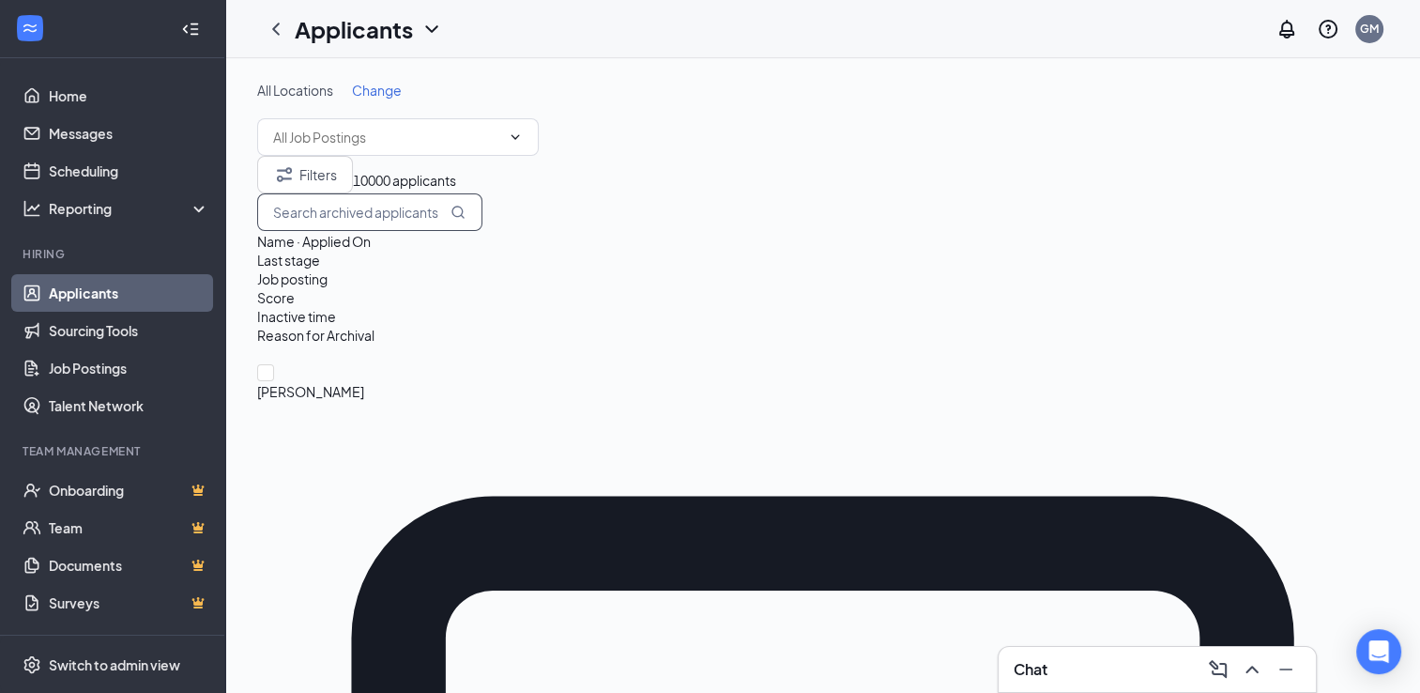
paste input "[PERSON_NAME][EMAIL_ADDRESS][DOMAIN_NAME]"
type input "[PERSON_NAME][EMAIL_ADDRESS][DOMAIN_NAME]"
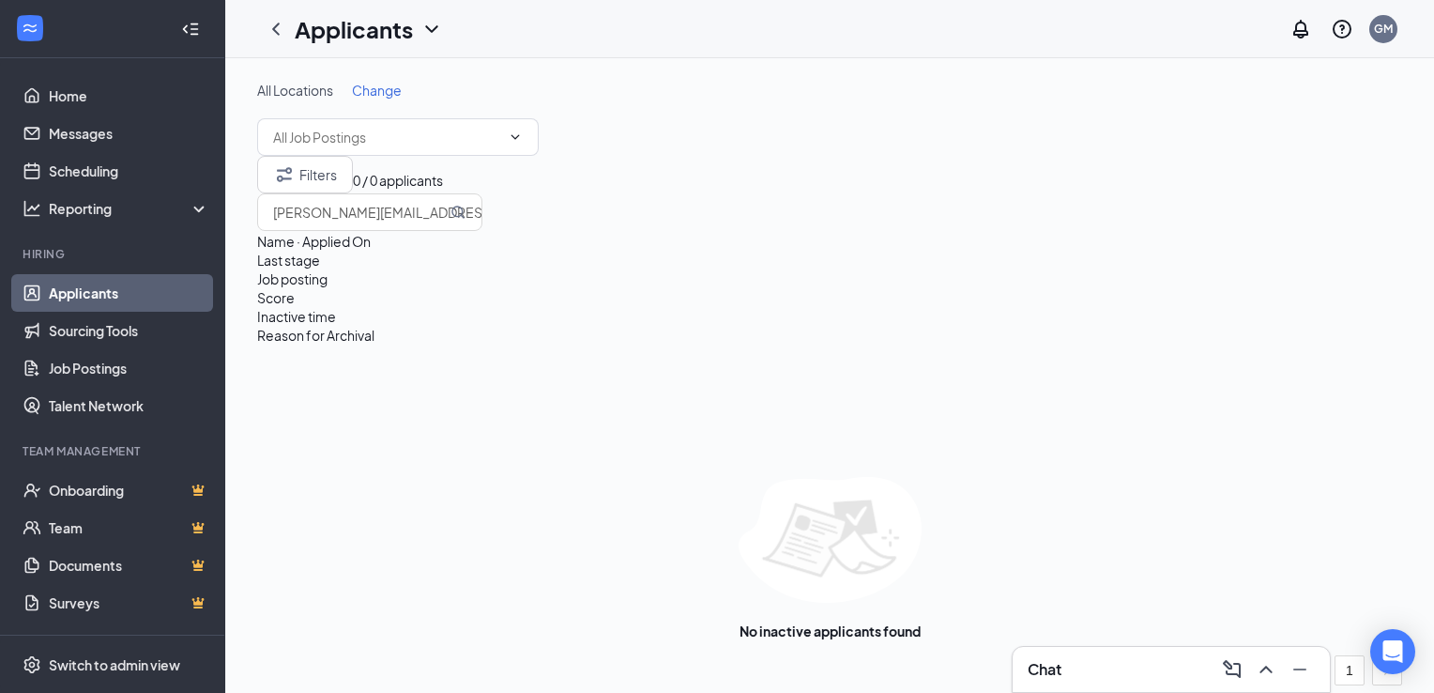
click at [413, 29] on div "Applicants" at bounding box center [369, 29] width 148 height 32
click at [415, 81] on link "Applicants" at bounding box center [369, 71] width 126 height 19
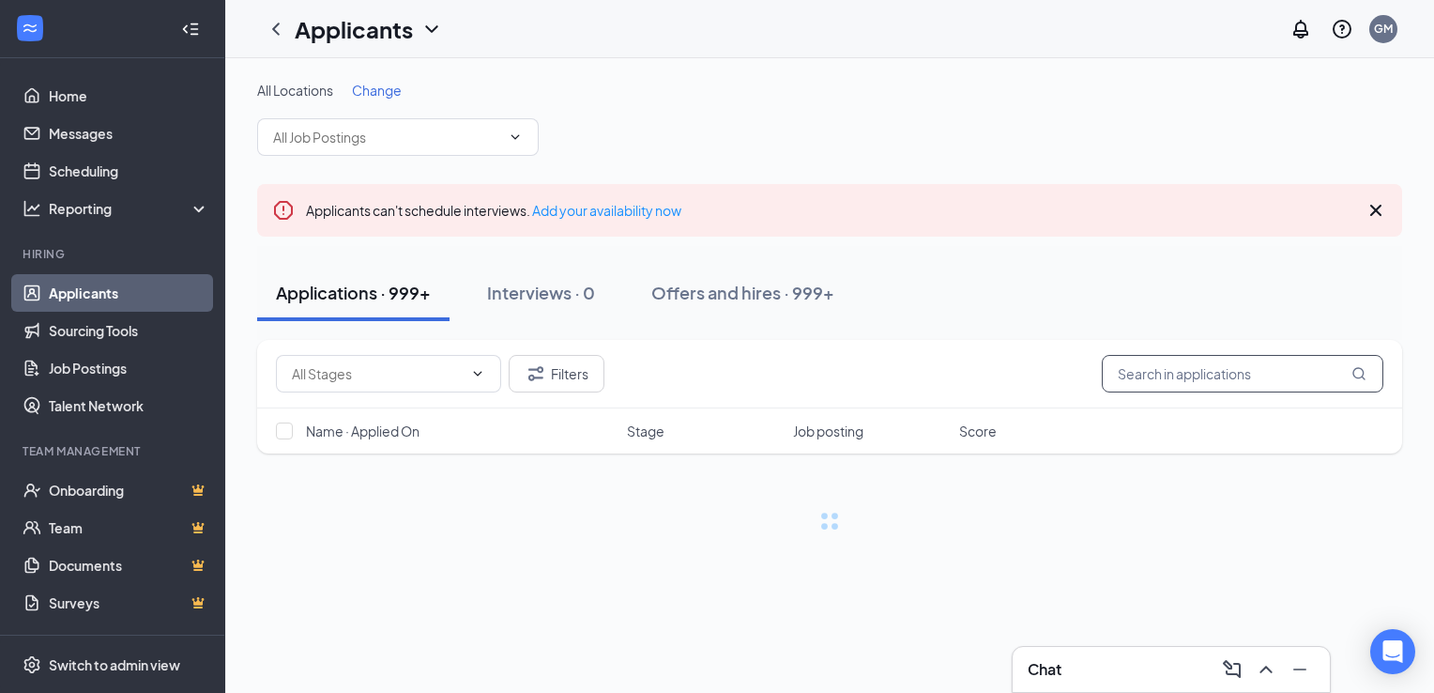
click at [1171, 378] on input "text" at bounding box center [1243, 374] width 282 height 38
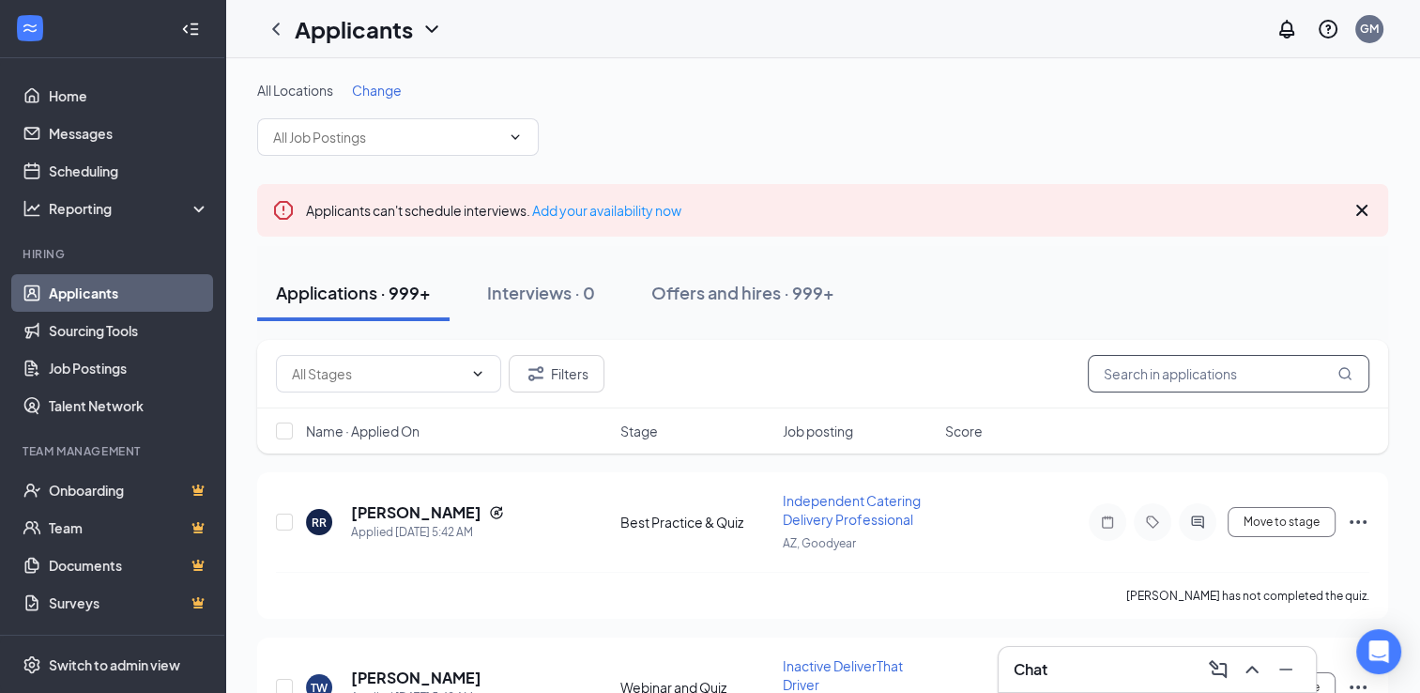
paste input "[PERSON_NAME][EMAIL_ADDRESS][DOMAIN_NAME]"
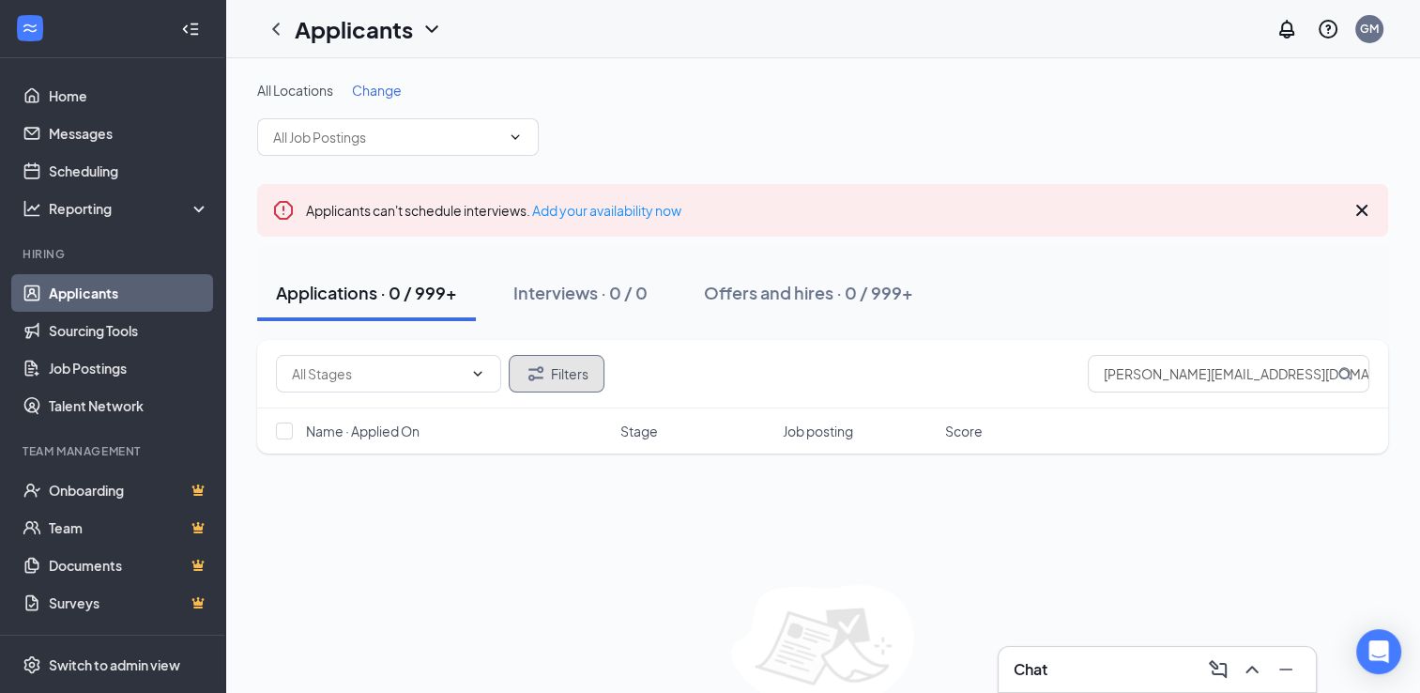
click at [585, 374] on button "Filters" at bounding box center [557, 374] width 96 height 38
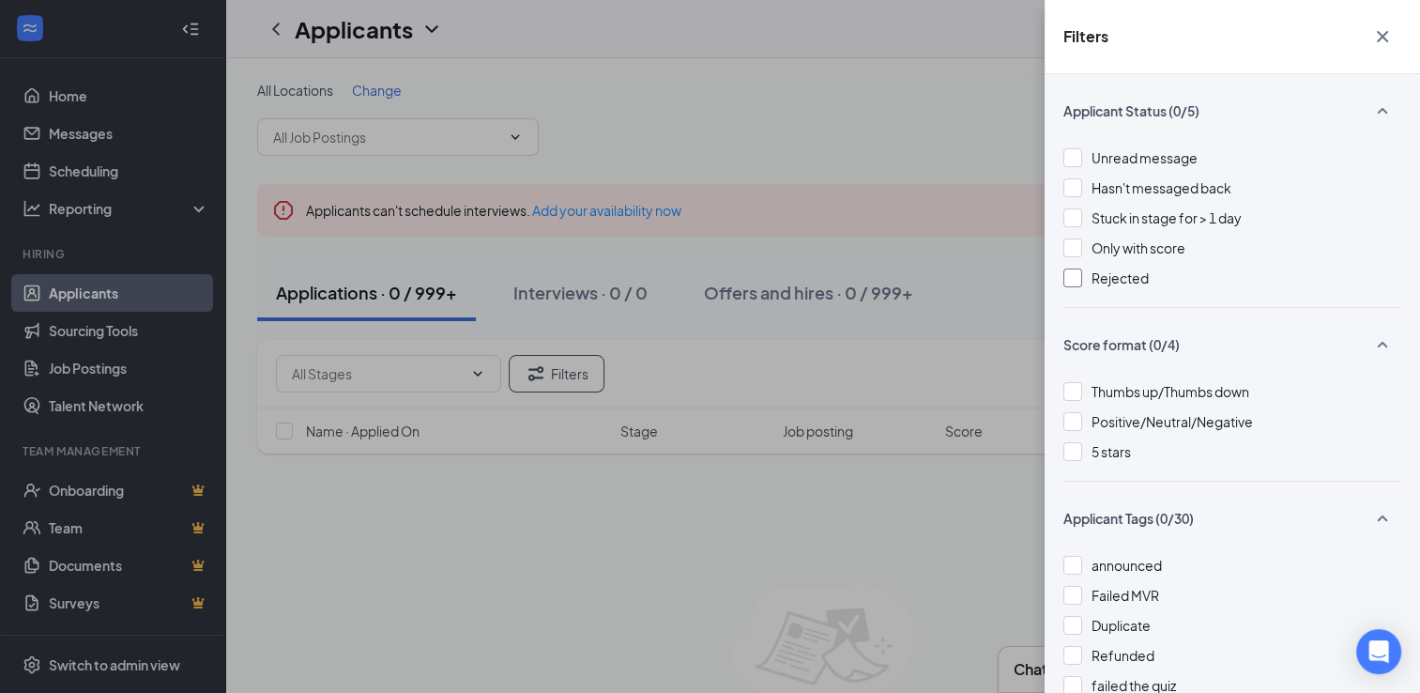
click at [1075, 277] on div at bounding box center [1073, 277] width 19 height 19
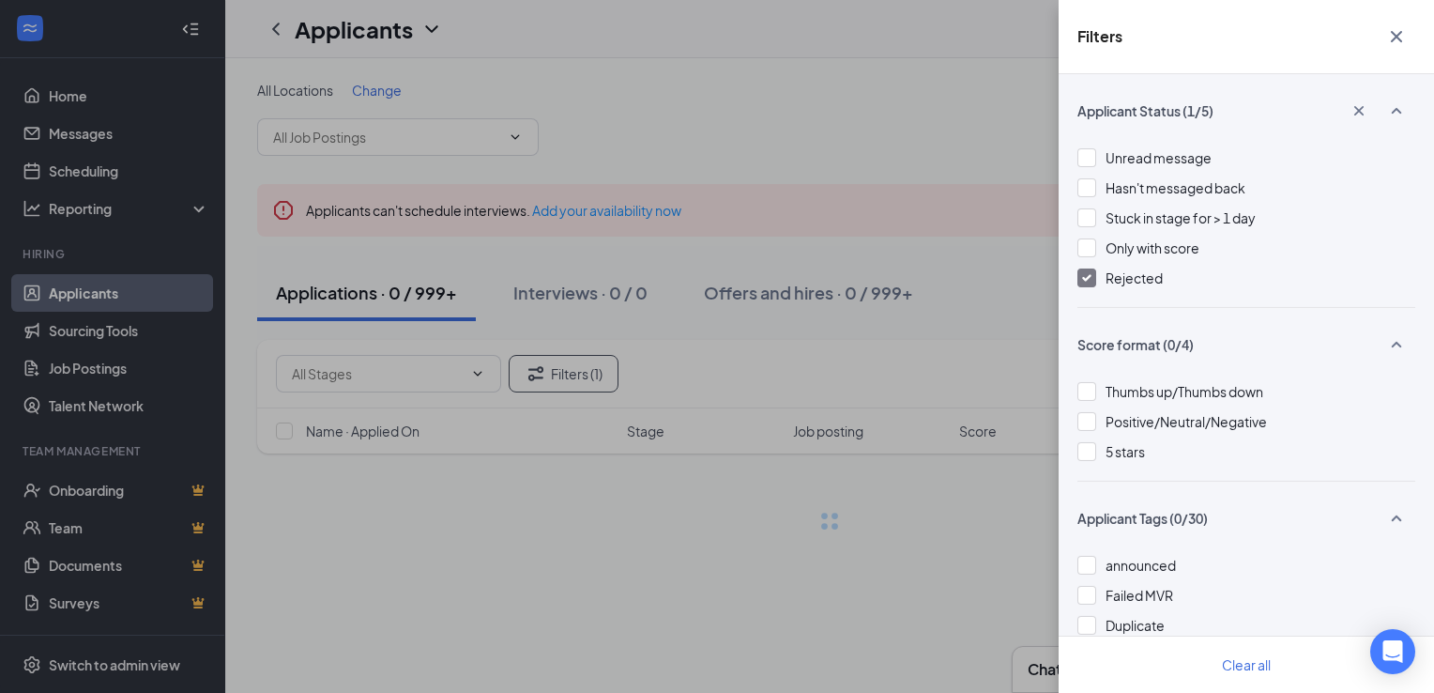
click at [933, 250] on div "Filters Applicant Status (1/5) Unread message Hasn't messaged back Stuck in sta…" at bounding box center [717, 346] width 1434 height 693
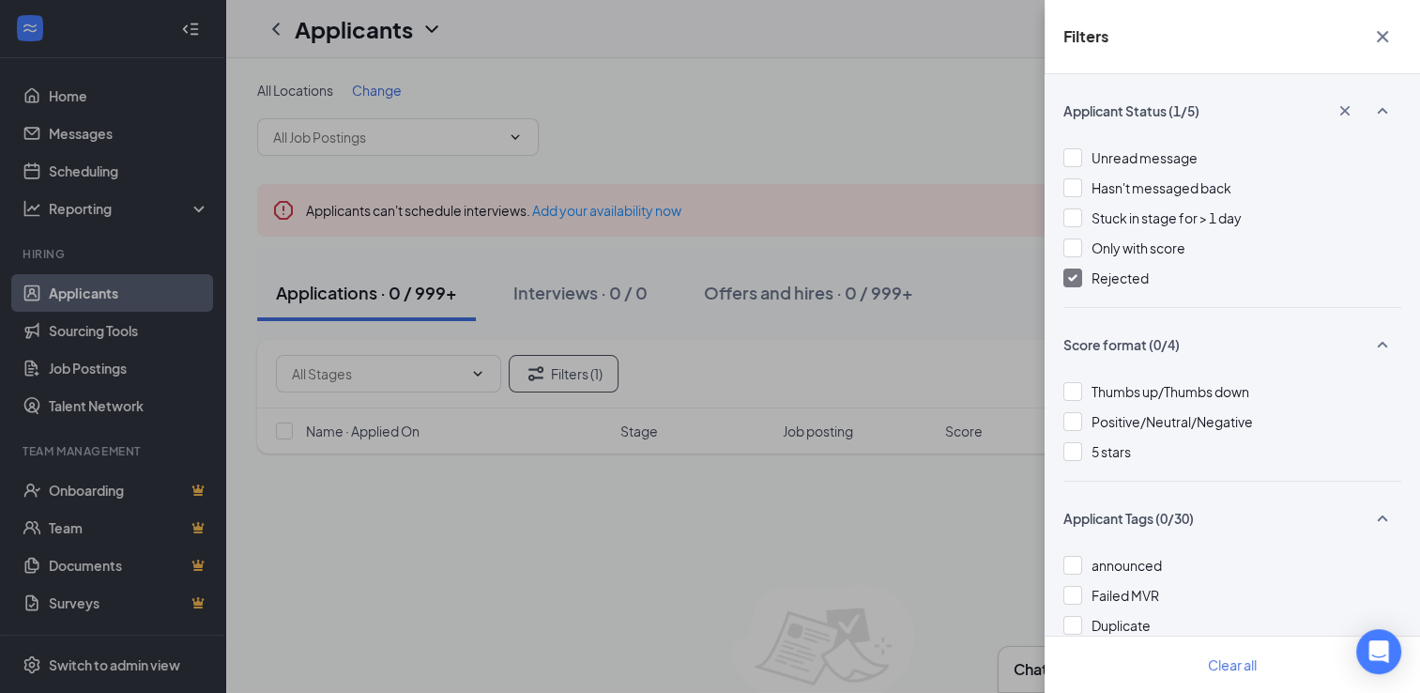
click at [933, 250] on div "Filters Applicant Status (1/5) Unread message Hasn't messaged back Stuck in sta…" at bounding box center [710, 346] width 1420 height 693
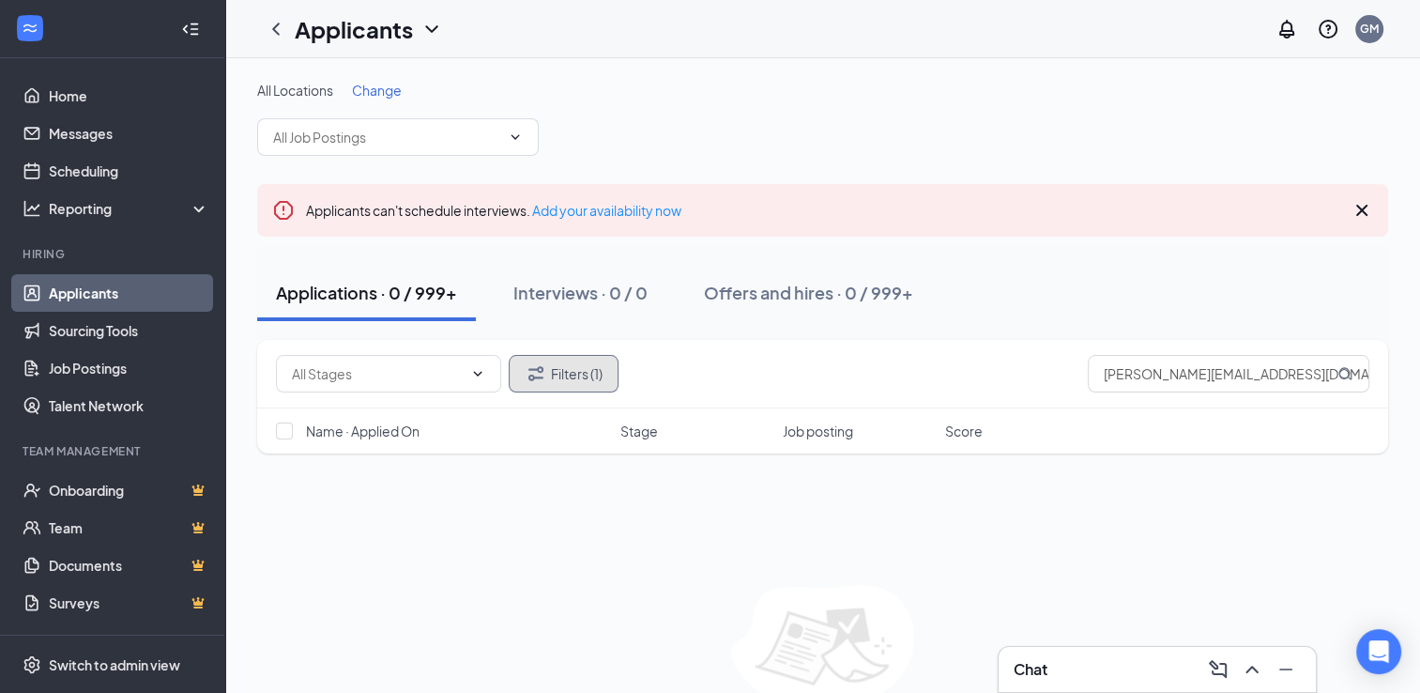
scroll to position [95, 0]
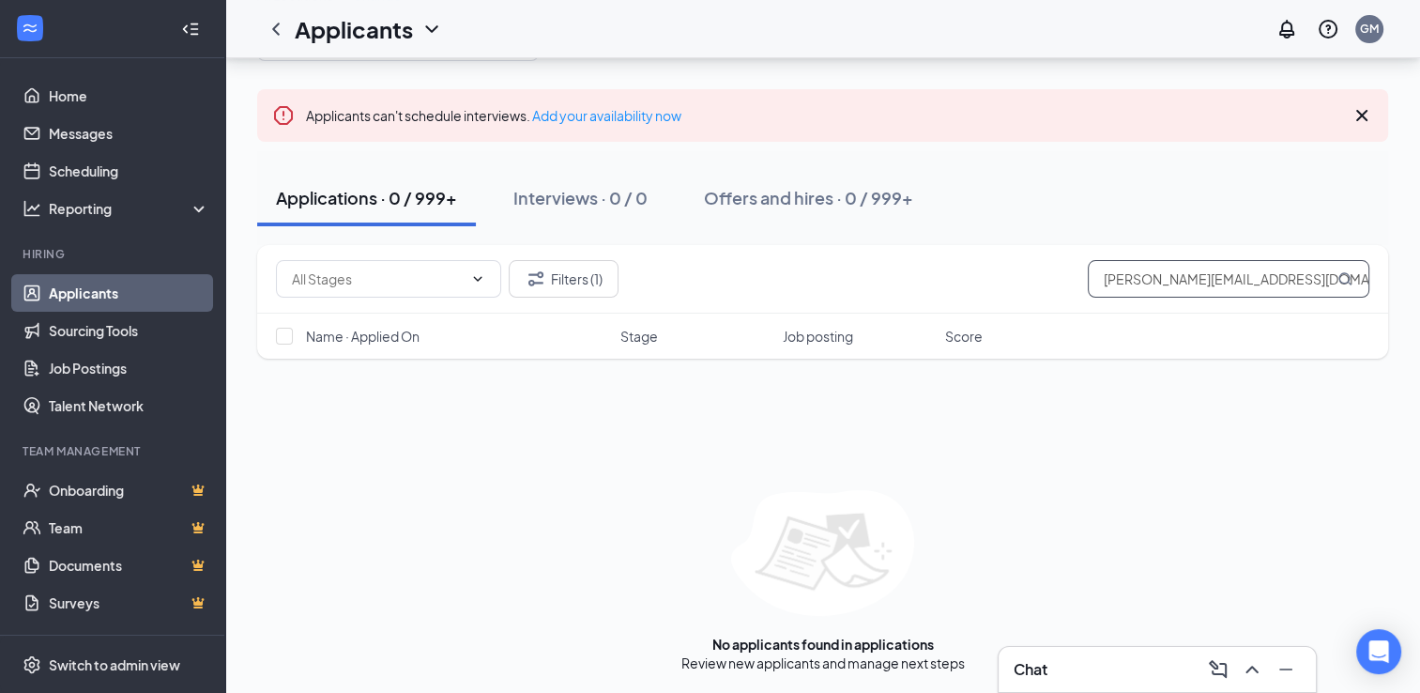
click at [1149, 278] on input "[PERSON_NAME][EMAIL_ADDRESS][DOMAIN_NAME]" at bounding box center [1229, 279] width 282 height 38
paste input "(MJkittredge@g"
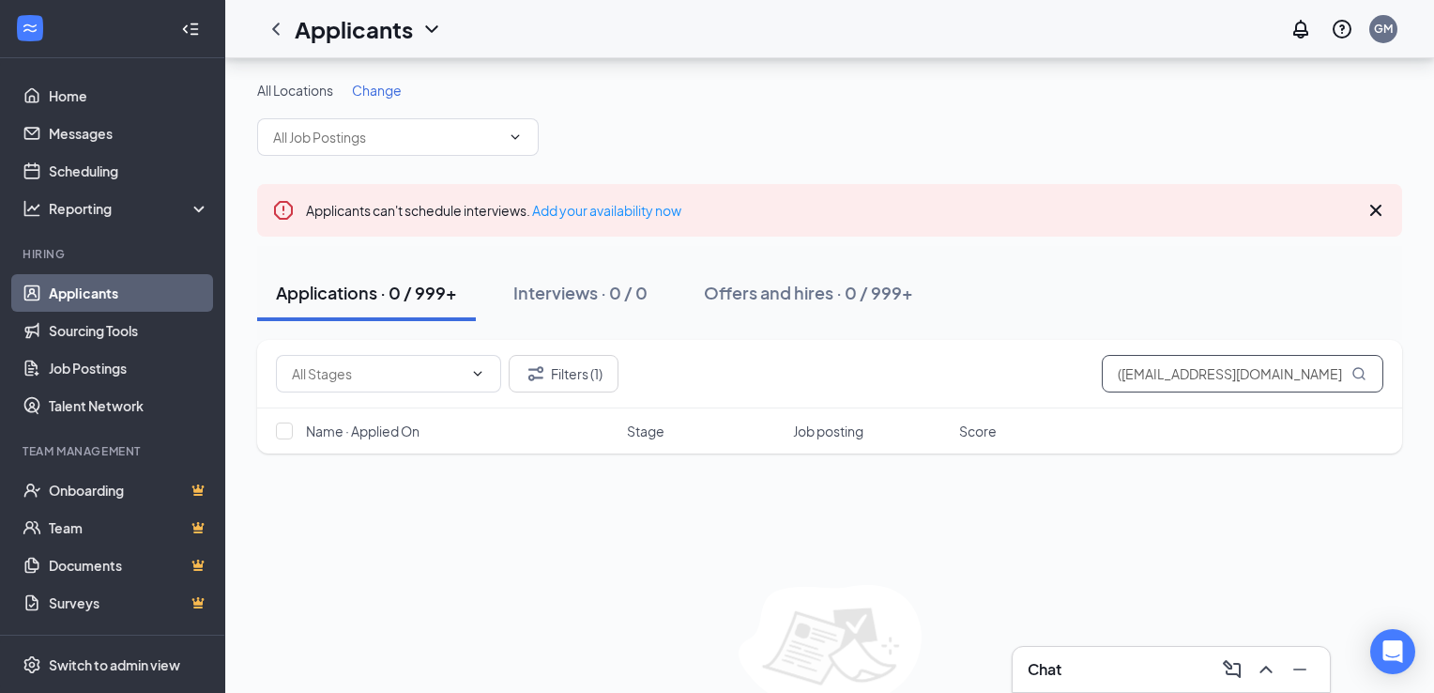
type input "([EMAIL_ADDRESS][DOMAIN_NAME]"
